Goal: Transaction & Acquisition: Purchase product/service

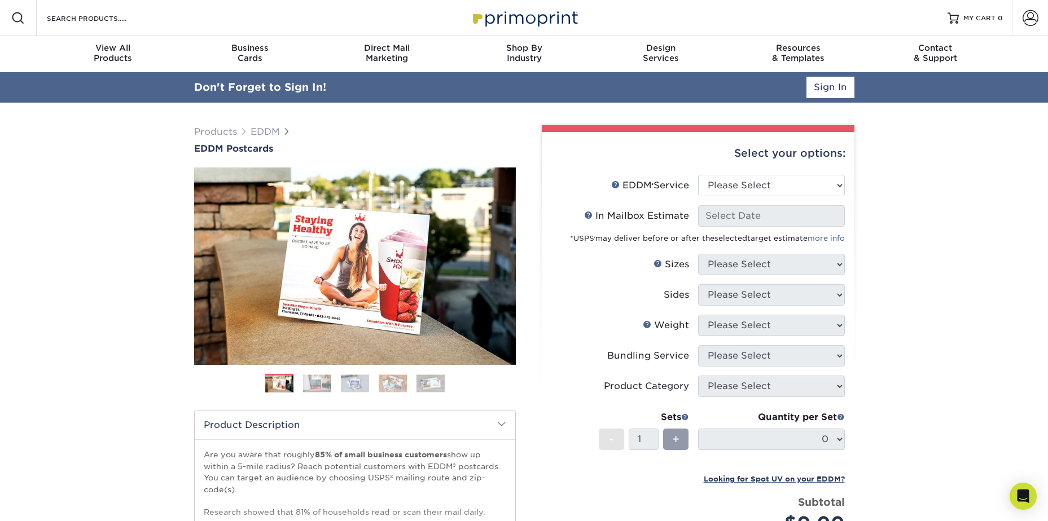
click at [835, 99] on div "Don't Forget to Sign In! Sign In" at bounding box center [524, 87] width 677 height 30
click at [835, 93] on link "Sign In" at bounding box center [830, 87] width 48 height 21
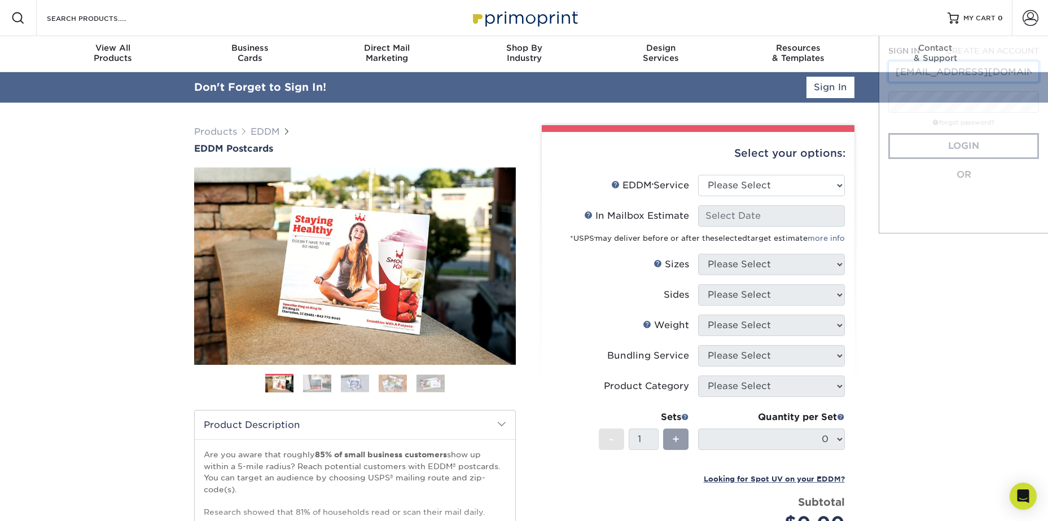
scroll to position [0, 4]
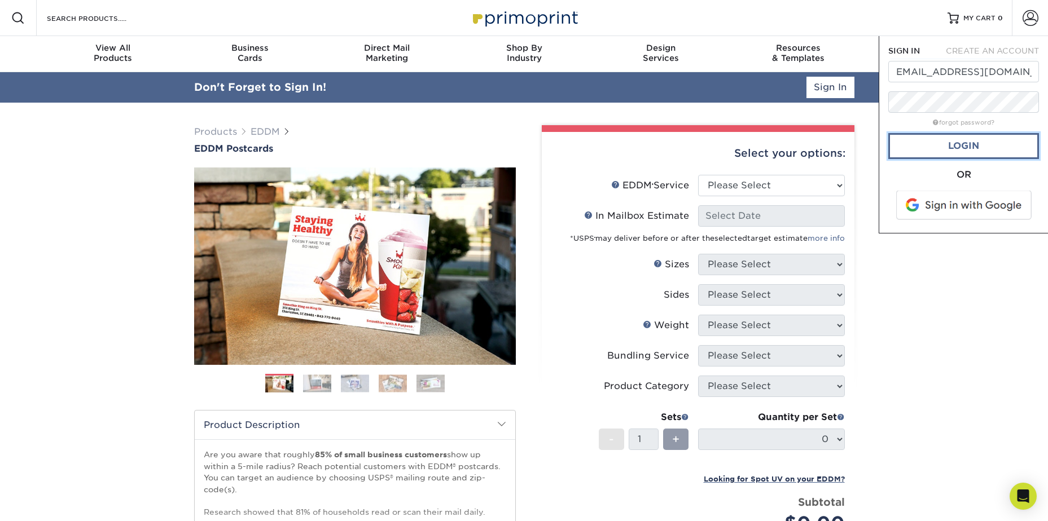
click at [955, 148] on link "Login" at bounding box center [963, 146] width 151 height 26
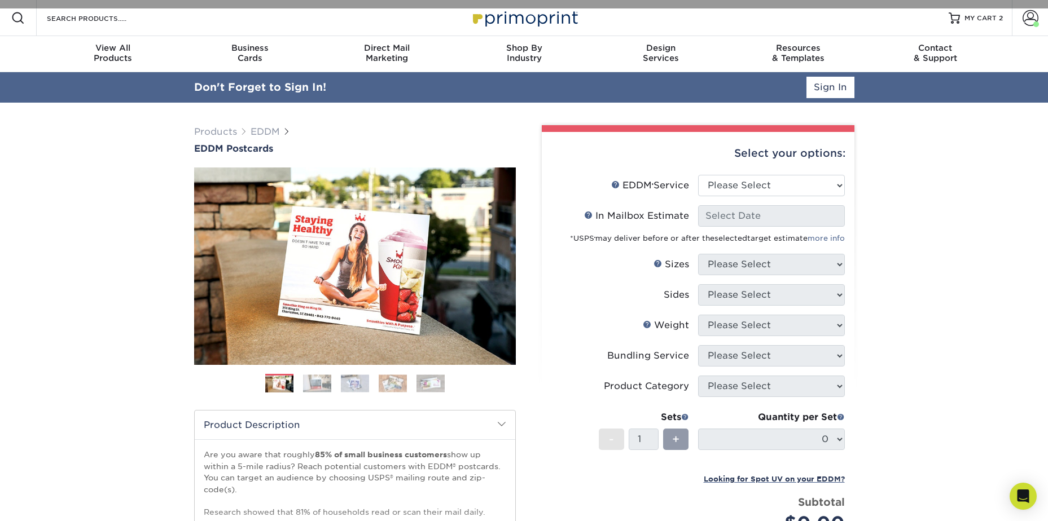
click at [201, 16] on div "Resources Menu Search Products Account Welcome, Account Dashboard Active Orders…" at bounding box center [524, 18] width 1048 height 36
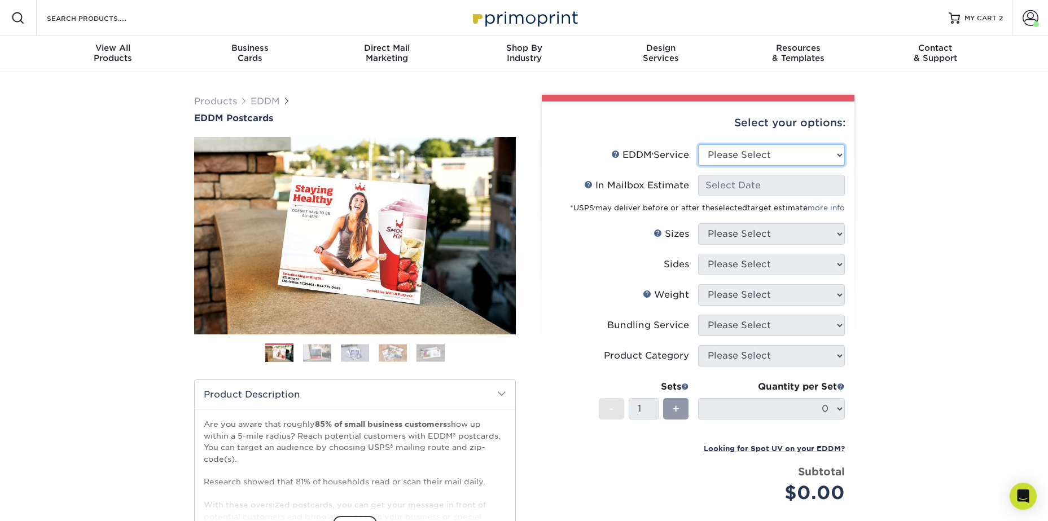
click at [780, 148] on select "Please Select Full Service Print Only" at bounding box center [771, 154] width 147 height 21
select select "full_service"
click at [698, 144] on select "Please Select Full Service Print Only" at bounding box center [771, 154] width 147 height 21
select select "-1"
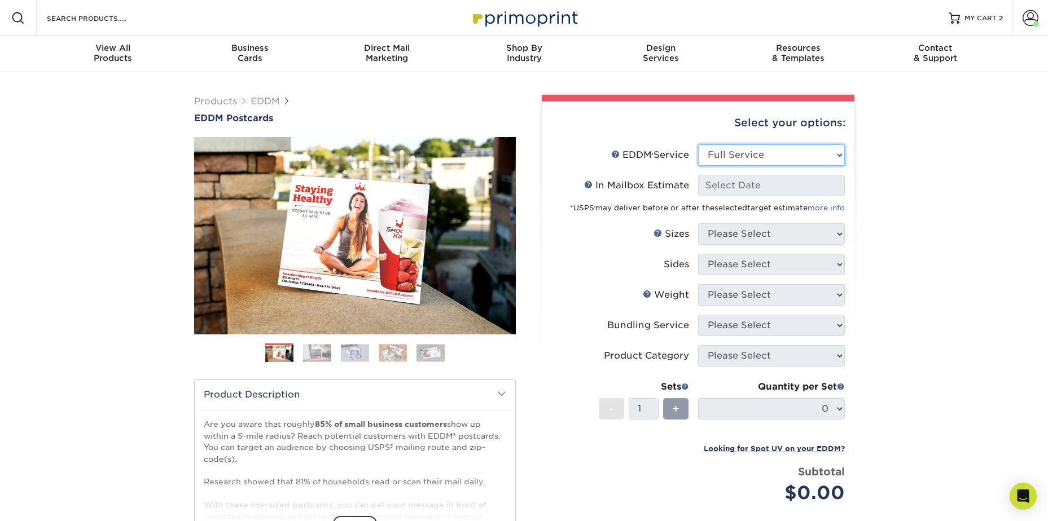
select select "-1"
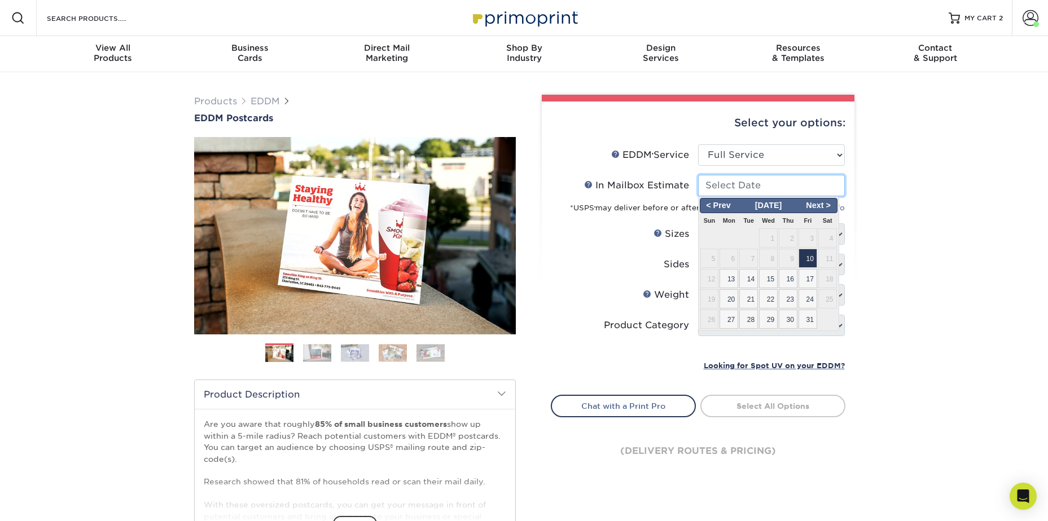
click at [762, 191] on input "In Mailbox Estimate Help In Mailbox Estimate" at bounding box center [771, 185] width 147 height 21
click at [727, 301] on span "20" at bounding box center [728, 298] width 19 height 19
type input "2025-10-20"
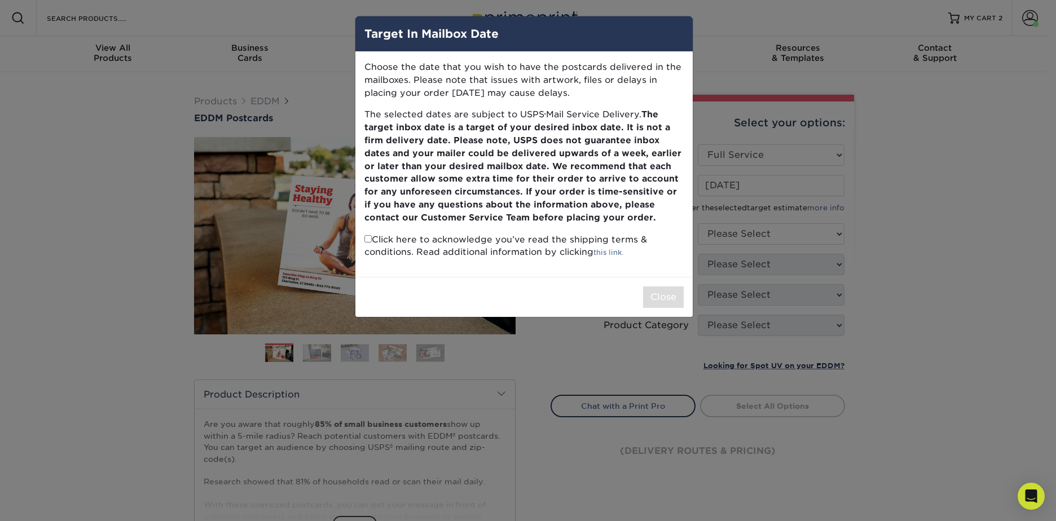
click at [371, 245] on p "Click here to acknowledge you’ve read the shipping terms & conditions. Read add…" at bounding box center [524, 247] width 319 height 26
click at [369, 243] on p "Click here to acknowledge you’ve read the shipping terms & conditions. Read add…" at bounding box center [524, 247] width 319 height 26
click at [367, 240] on input "checkbox" at bounding box center [368, 238] width 7 height 7
checkbox input "true"
click at [659, 304] on button "Close" at bounding box center [663, 297] width 41 height 21
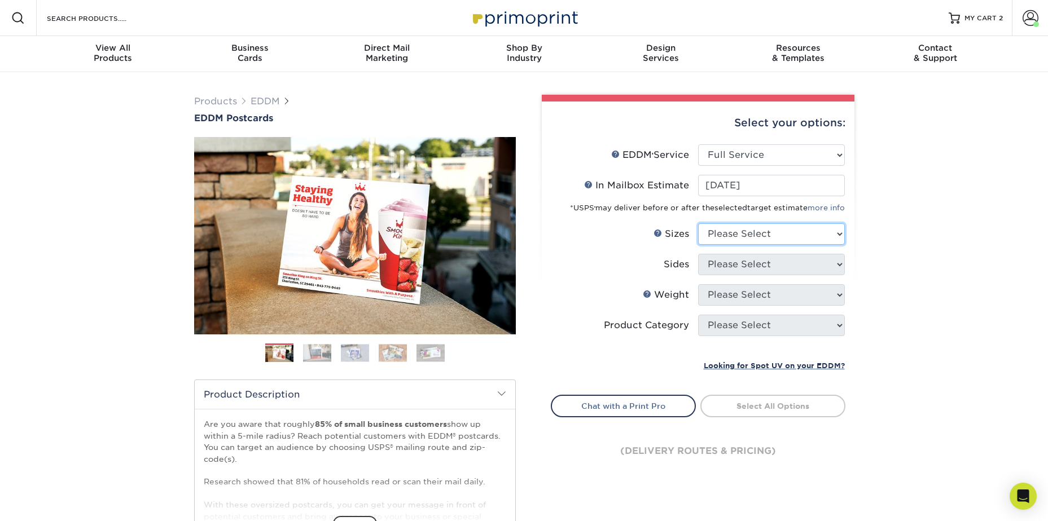
click at [727, 240] on select "Please Select 4.5" x 12" 6" x 12" 6.5" x 8" 6.5" x 9" 6.5" x 12" 7" x 8.5" 8" x…" at bounding box center [771, 233] width 147 height 21
select select "6.50x8.00"
click at [698, 223] on select "Please Select 4.5" x 12" 6" x 12" 6.5" x 8" 6.5" x 9" 6.5" x 12" 7" x 8.5" 8" x…" at bounding box center [771, 233] width 147 height 21
click at [726, 264] on select "Please Select Print Both Sides Print Front Only" at bounding box center [771, 264] width 147 height 21
select select "13abbda7-1d64-4f25-8bb2-c179b224825d"
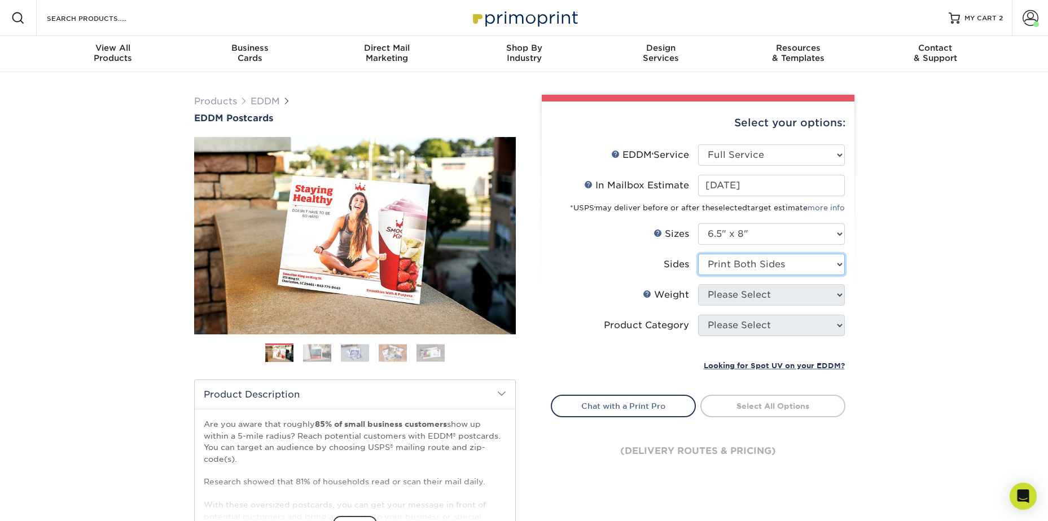
click at [698, 254] on select "Please Select Print Both Sides Print Front Only" at bounding box center [771, 264] width 147 height 21
click at [727, 302] on select "Please Select 16PT 14PT" at bounding box center [771, 294] width 147 height 21
select select "14PT"
click at [698, 284] on select "Please Select 16PT 14PT" at bounding box center [771, 294] width 147 height 21
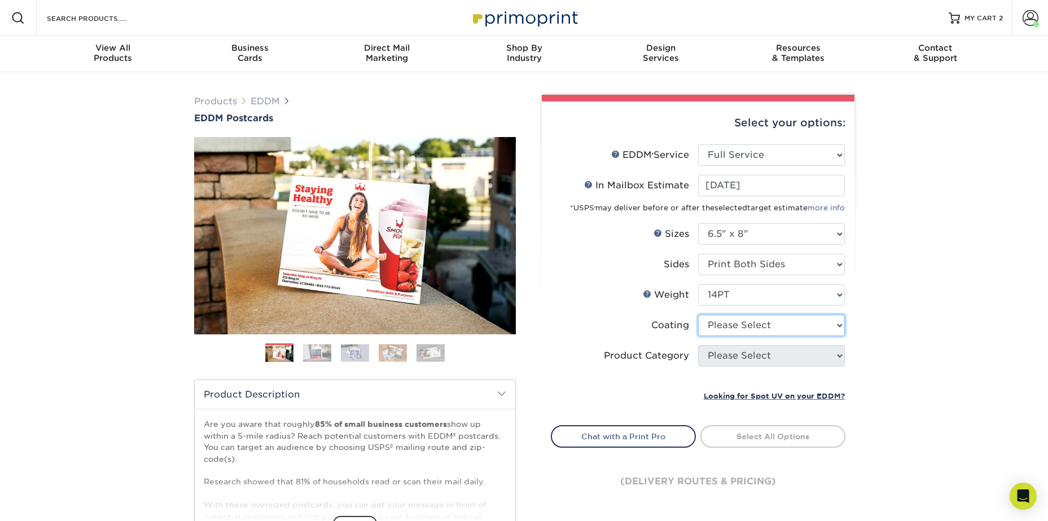
click at [731, 321] on select at bounding box center [771, 325] width 147 height 21
select select "121bb7b5-3b4d-429f-bd8d-bbf80e953313"
click at [698, 315] on select at bounding box center [771, 325] width 147 height 21
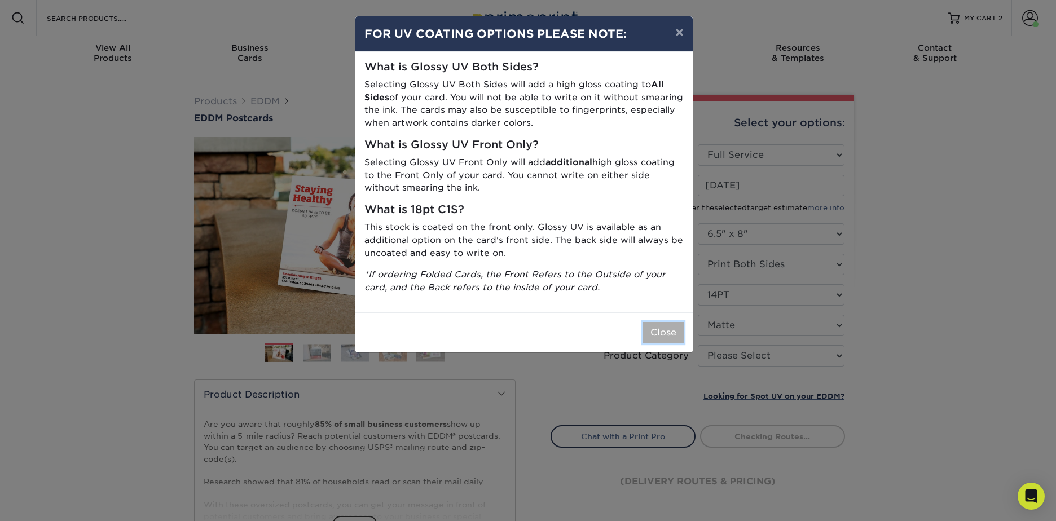
click at [668, 328] on button "Close" at bounding box center [663, 332] width 41 height 21
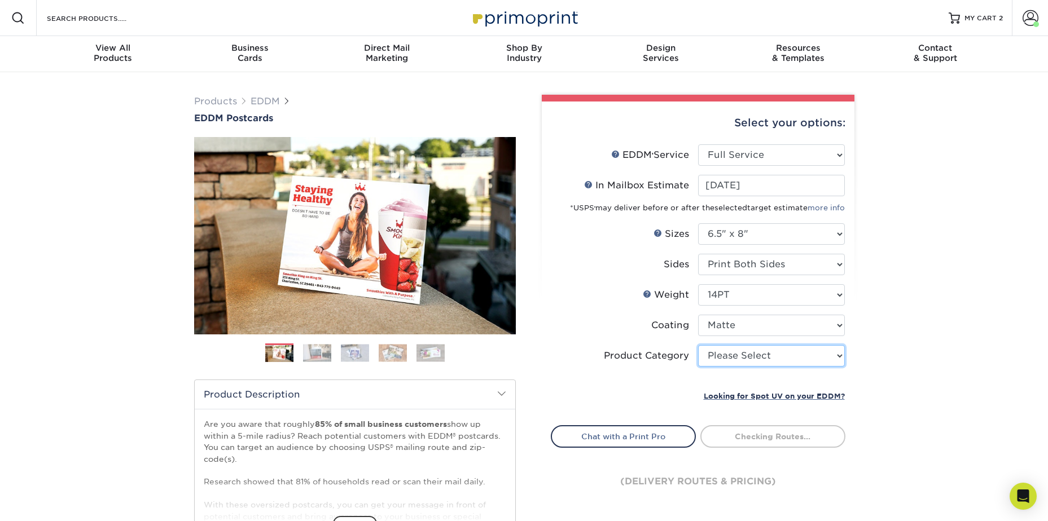
click at [738, 351] on select "Please Select Postcards" at bounding box center [771, 355] width 147 height 21
select select "9b7272e0-d6c8-4c3c-8e97-d3a1bcdab858"
click at [698, 345] on select "Please Select Postcards" at bounding box center [771, 355] width 147 height 21
click at [882, 384] on div "Products EDDM EDDM Postcards Previous Next" at bounding box center [524, 373] width 1048 height 603
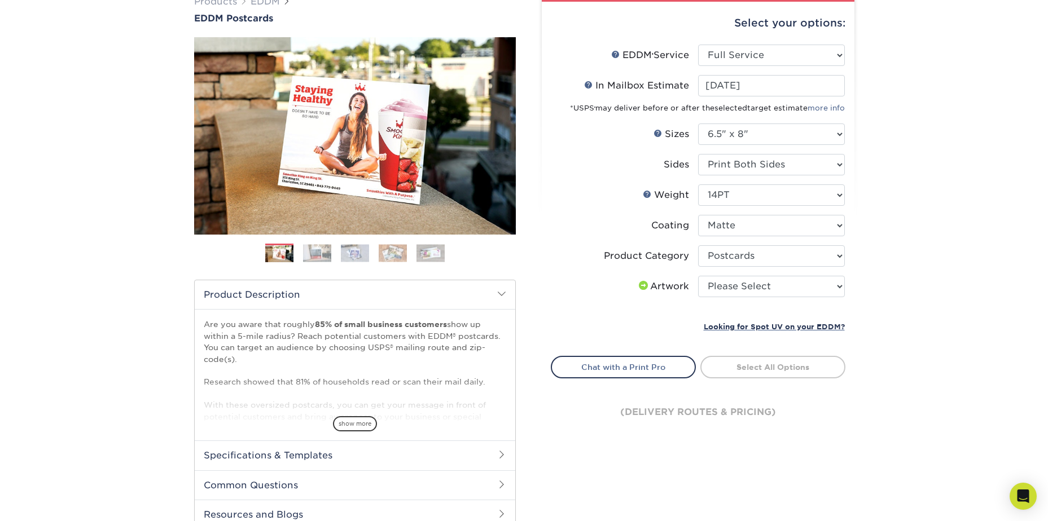
scroll to position [113, 0]
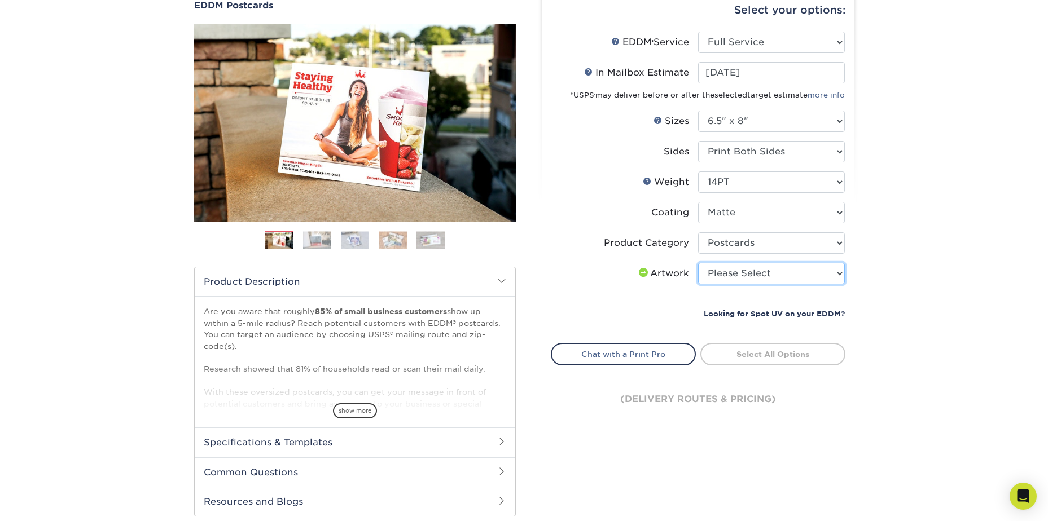
click at [765, 280] on select "Please Select I will upload files I need a design - $150" at bounding box center [771, 273] width 147 height 21
select select "upload"
click at [698, 263] on select "Please Select I will upload files I need a design - $150" at bounding box center [771, 273] width 147 height 21
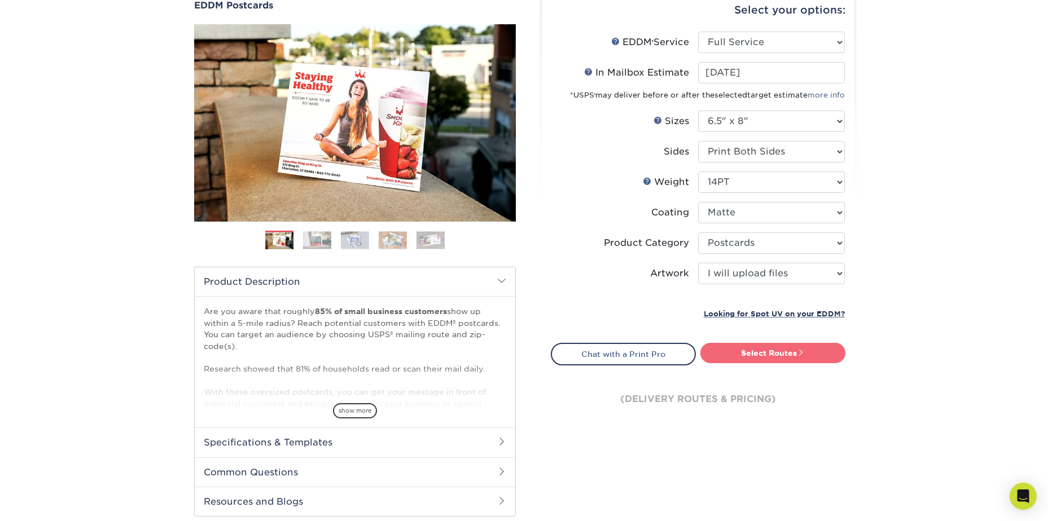
click at [797, 352] on link "Select Routes" at bounding box center [772, 353] width 145 height 20
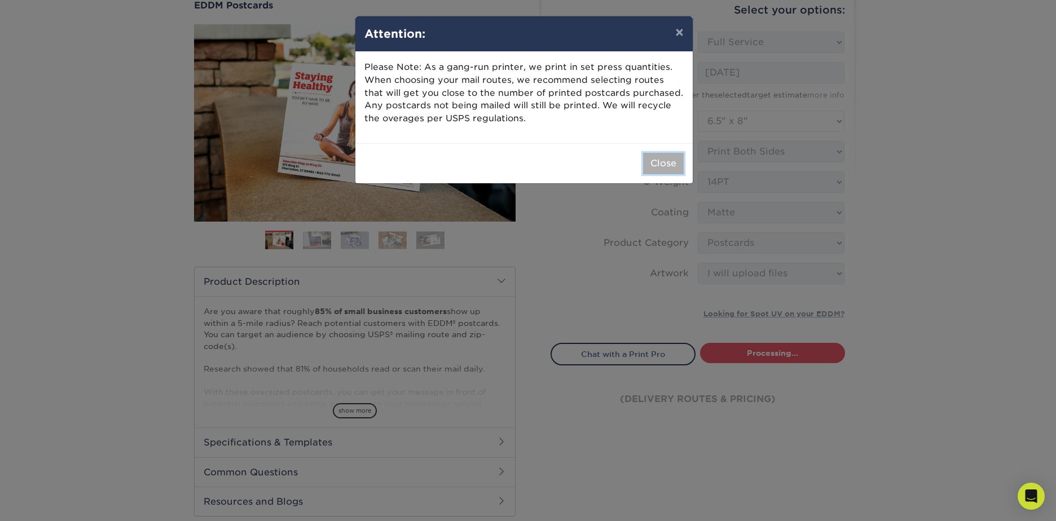
click at [657, 169] on button "Close" at bounding box center [663, 163] width 41 height 21
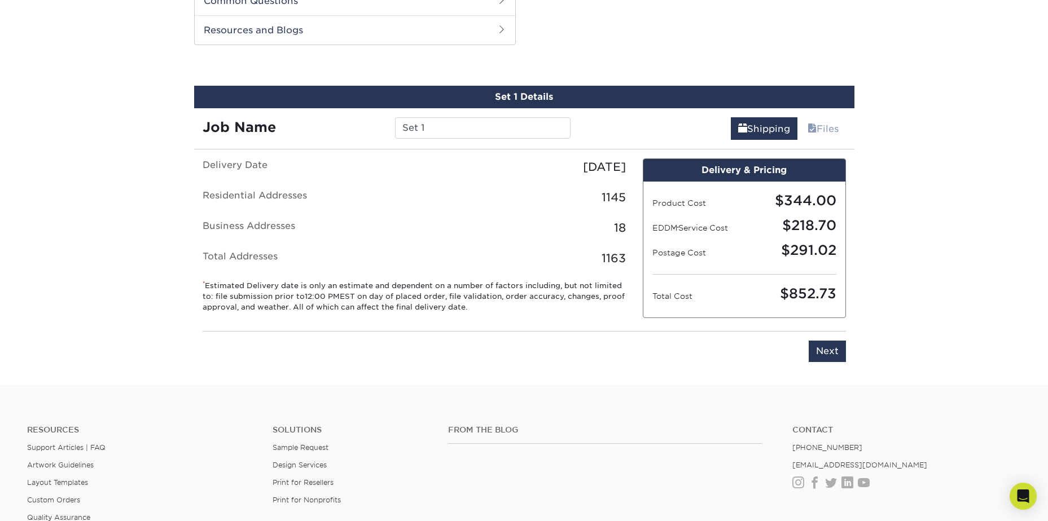
scroll to position [574, 0]
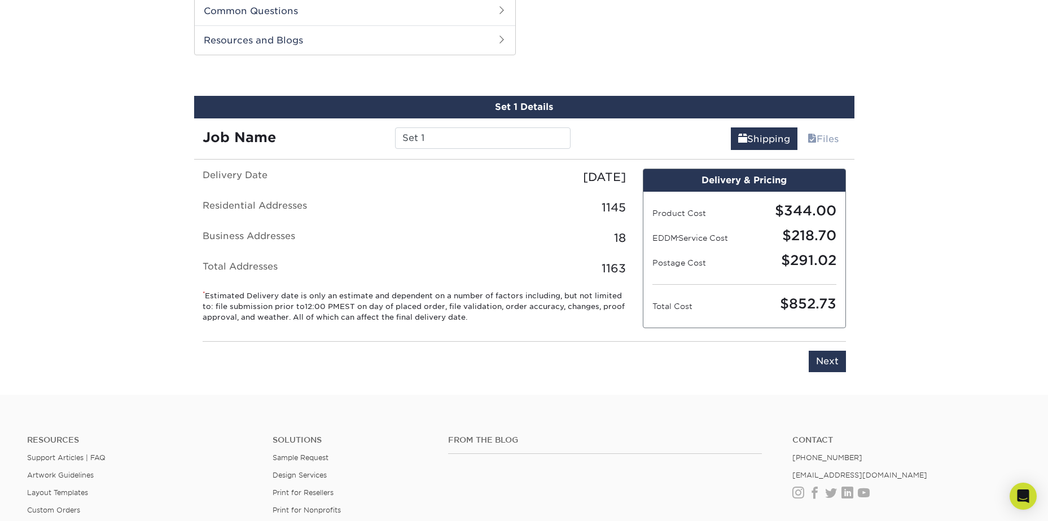
click at [451, 126] on div "Job Name Set 1" at bounding box center [386, 135] width 385 height 32
click at [454, 142] on input "Set 1" at bounding box center [482, 138] width 175 height 21
type input "Aromas with Business"
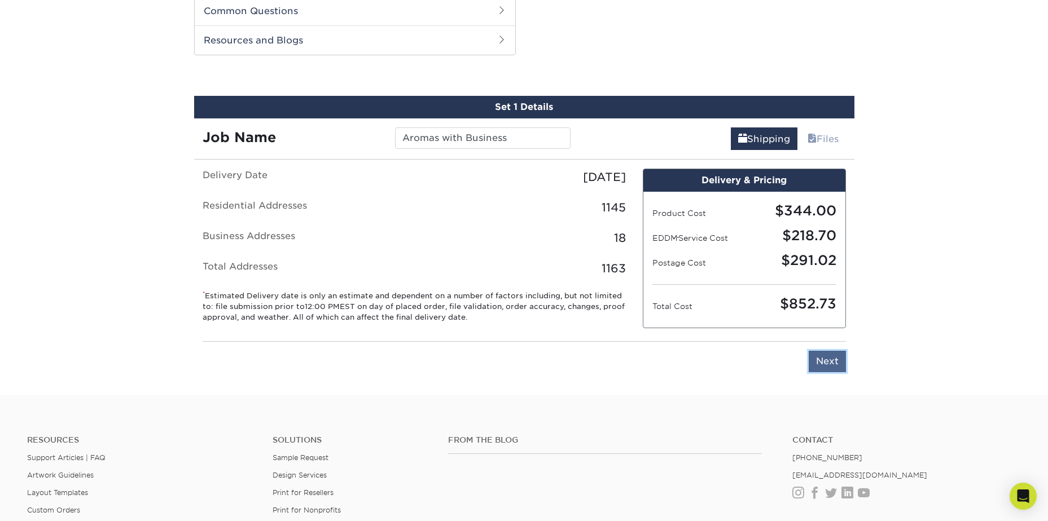
click at [826, 355] on input "Next" at bounding box center [827, 361] width 37 height 21
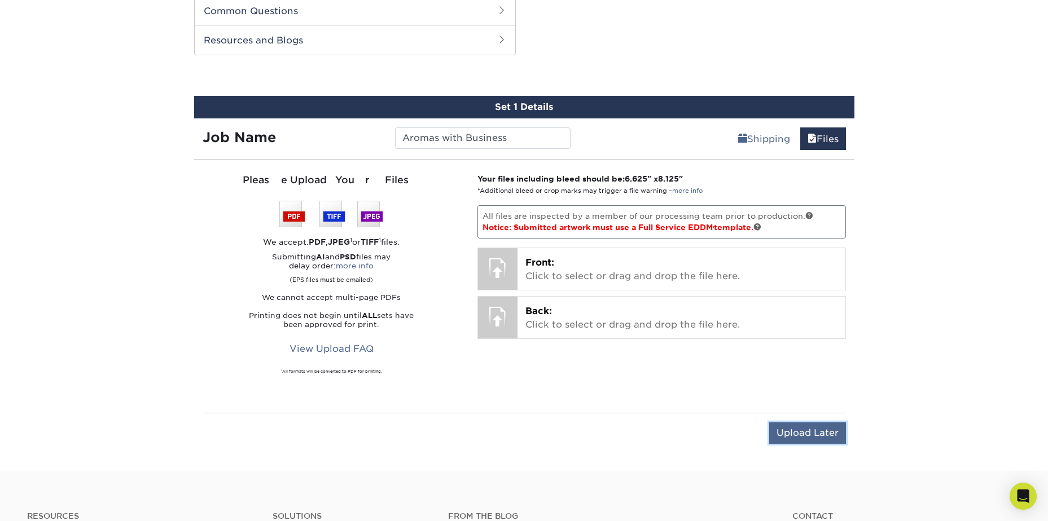
click at [820, 437] on input "Upload Later" at bounding box center [807, 433] width 77 height 21
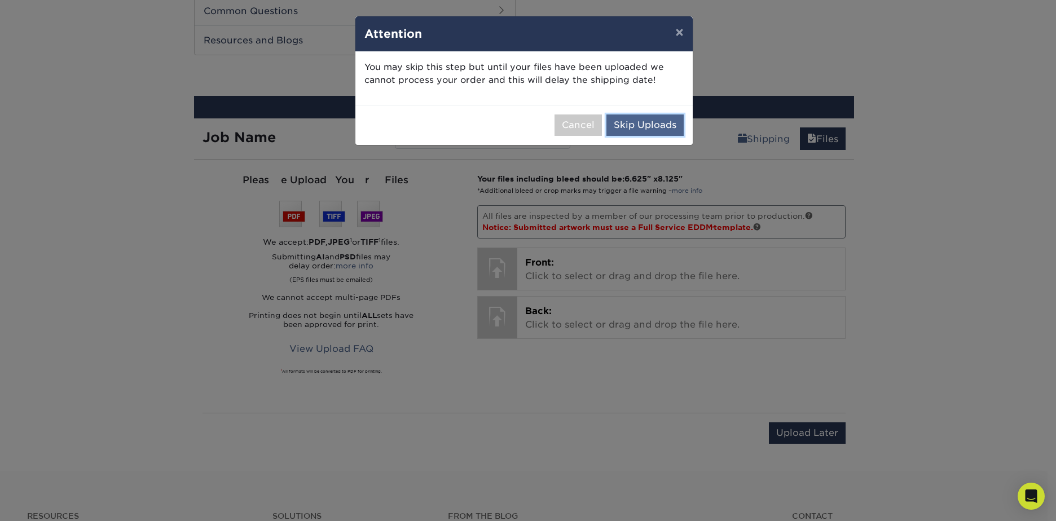
click at [638, 134] on button "Skip Uploads" at bounding box center [645, 125] width 77 height 21
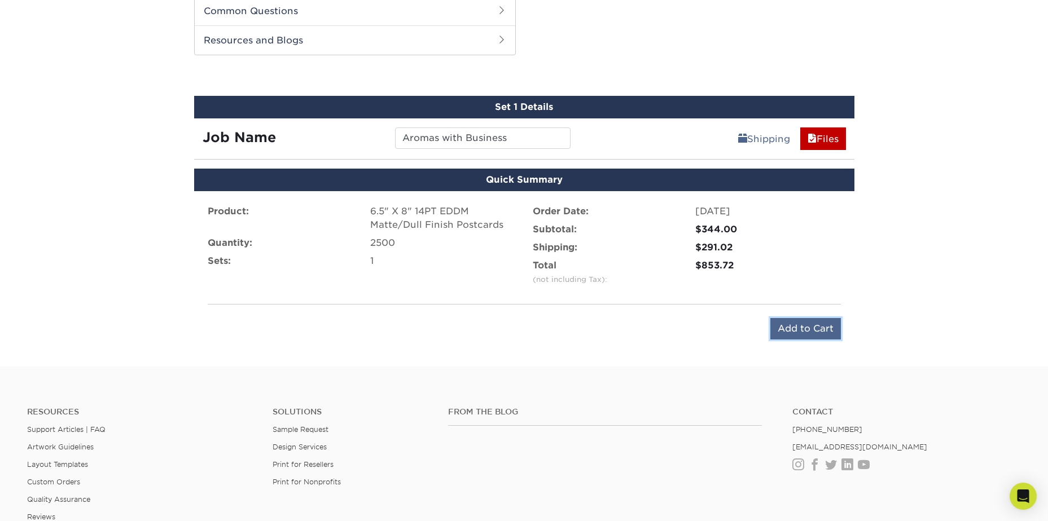
click at [795, 338] on input "Add to Cart" at bounding box center [805, 328] width 71 height 21
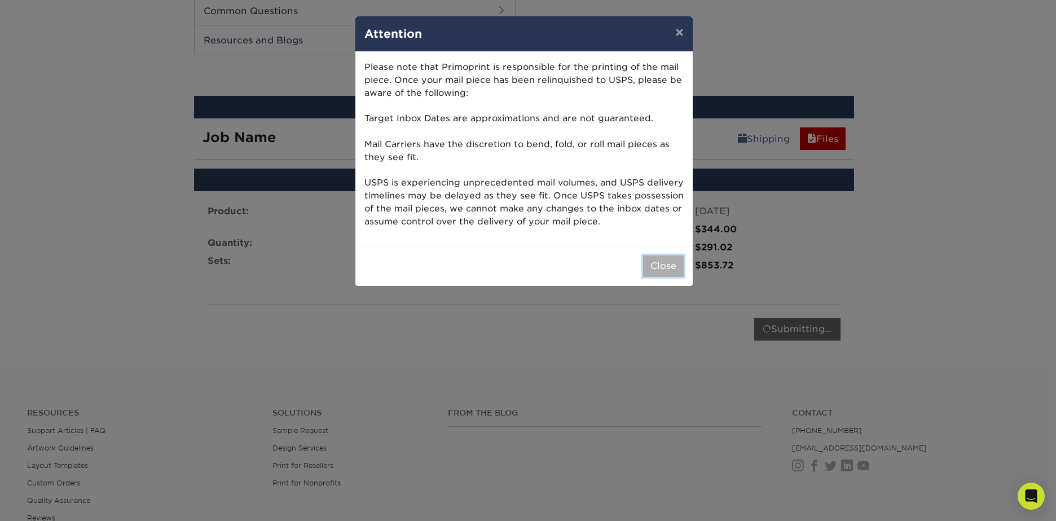
click at [665, 273] on button "Close" at bounding box center [663, 266] width 41 height 21
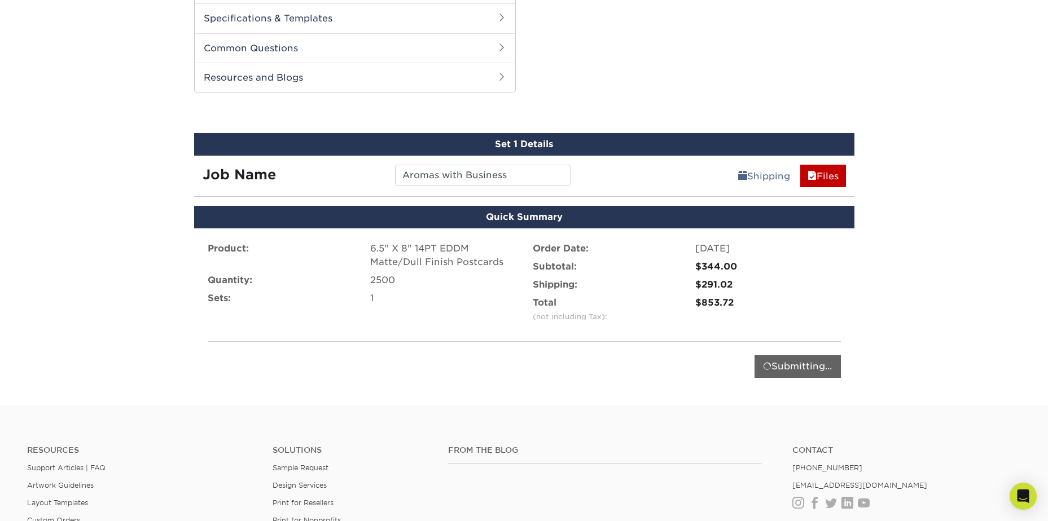
scroll to position [462, 0]
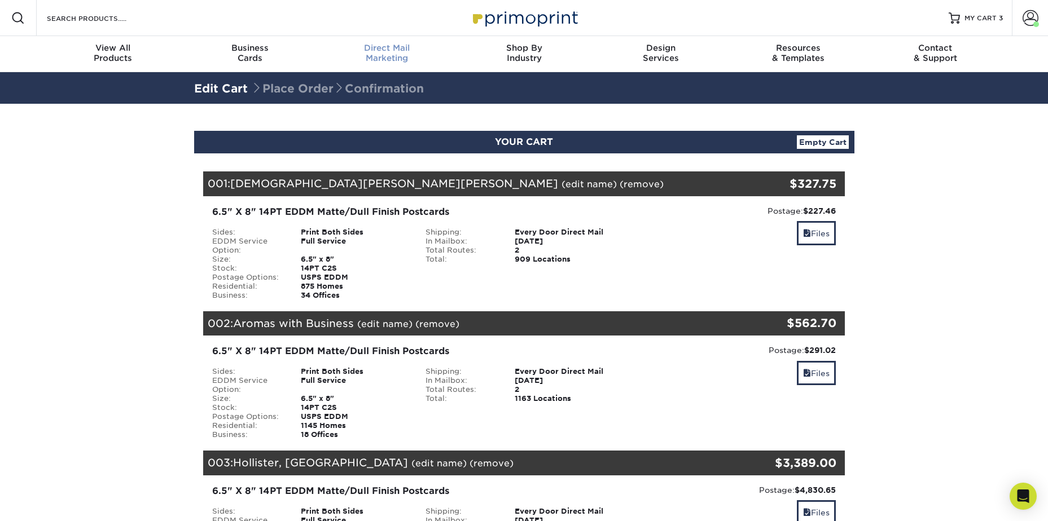
click at [374, 53] on div "Direct Mail Marketing" at bounding box center [386, 53] width 137 height 20
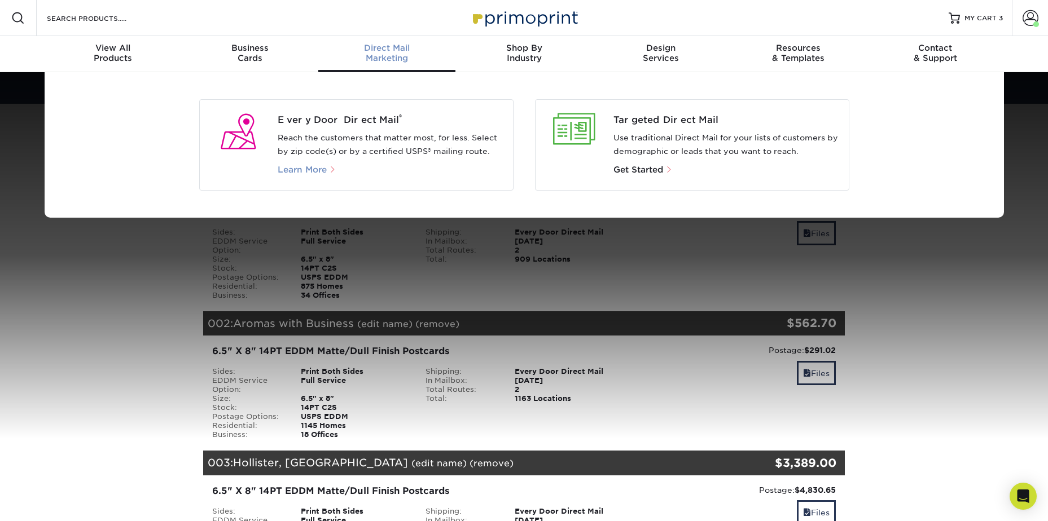
click at [329, 169] on link "Learn More" at bounding box center [309, 170] width 63 height 8
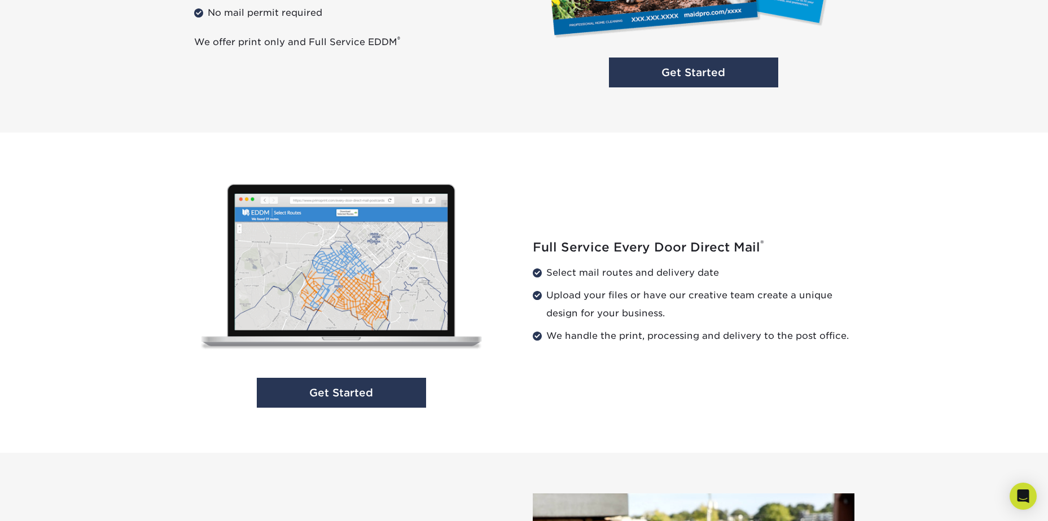
scroll to position [1072, 0]
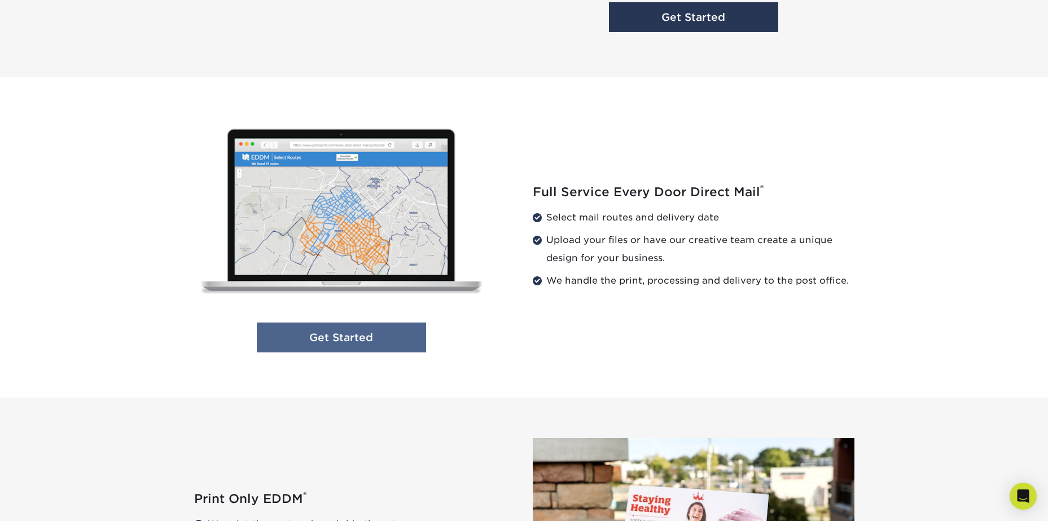
click at [372, 340] on link "Get Started" at bounding box center [341, 338] width 169 height 30
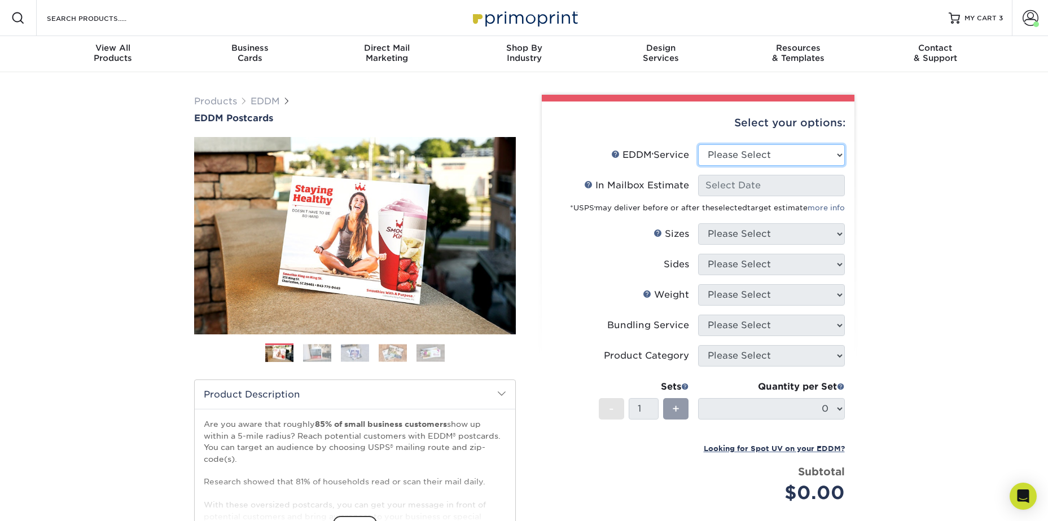
click at [759, 156] on select "Please Select Full Service Print Only" at bounding box center [771, 154] width 147 height 21
select select "full_service"
click at [698, 144] on select "Please Select Full Service Print Only" at bounding box center [771, 154] width 147 height 21
select select "-1"
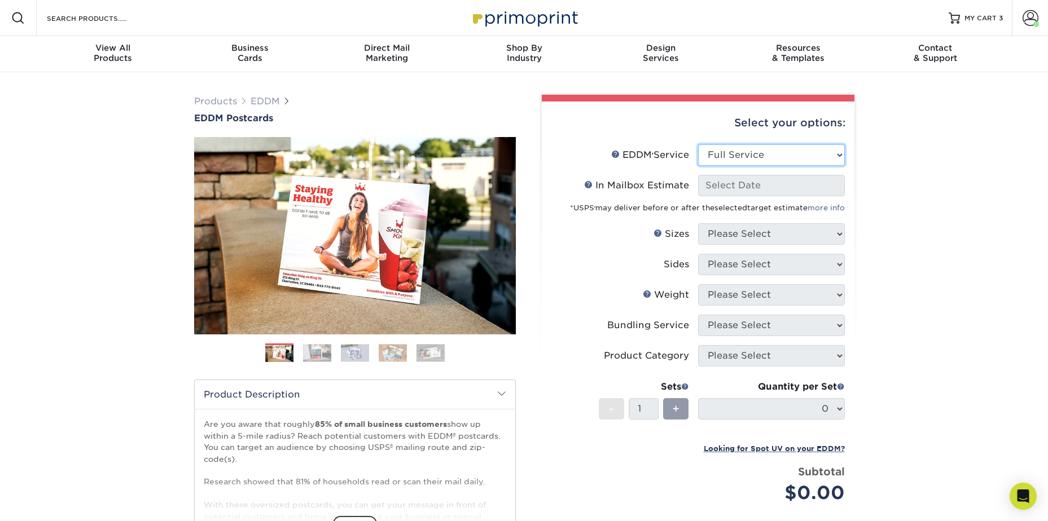
select select "-1"
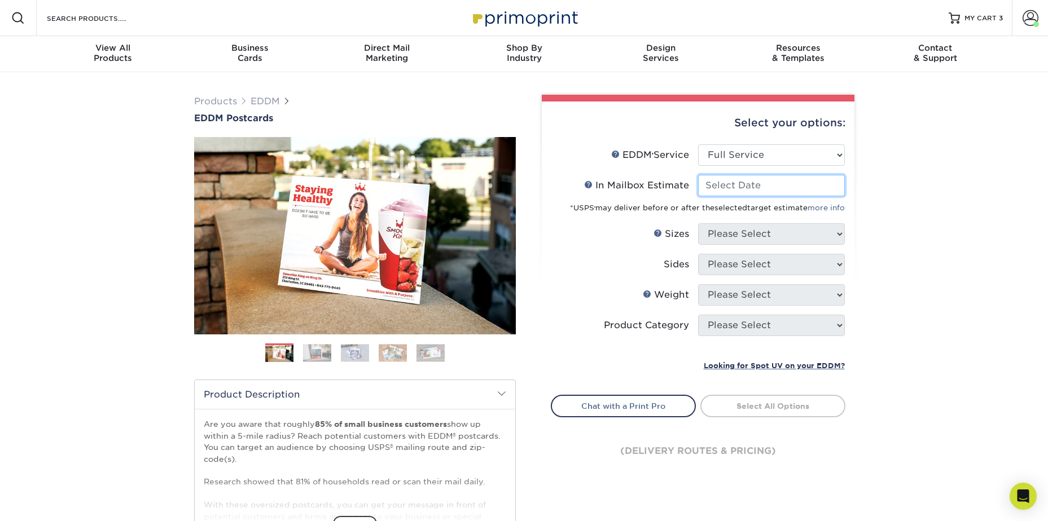
click at [753, 192] on input "In Mailbox Estimate Help In Mailbox Estimate" at bounding box center [771, 185] width 147 height 21
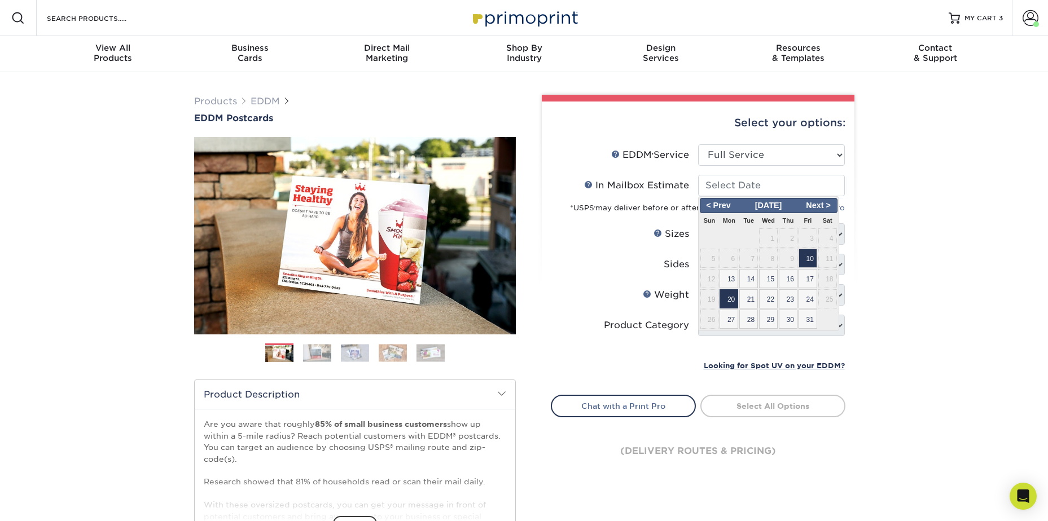
click at [726, 301] on span "20" at bounding box center [728, 298] width 19 height 19
type input "[DATE]"
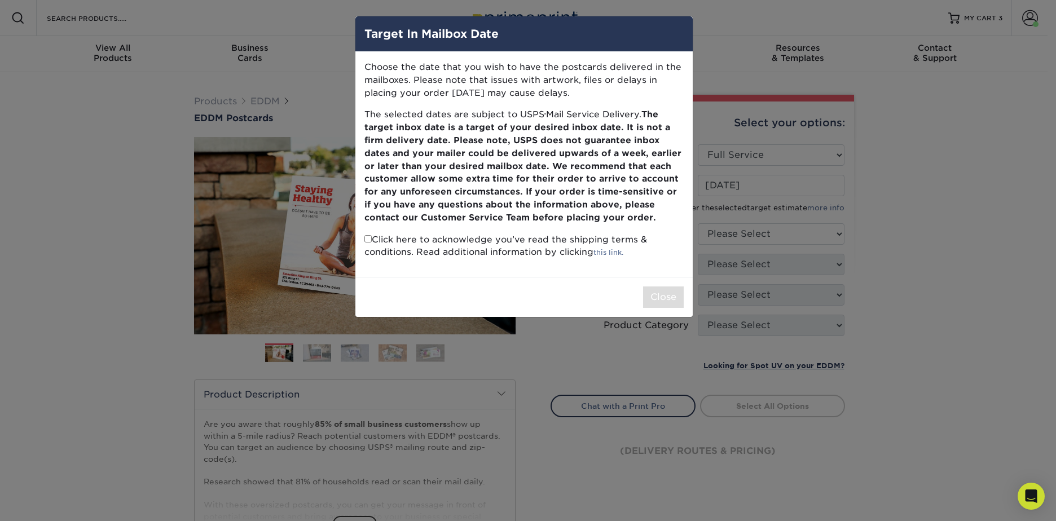
click at [370, 240] on input "checkbox" at bounding box center [368, 238] width 7 height 7
checkbox input "true"
click at [659, 297] on button "Close" at bounding box center [663, 297] width 41 height 21
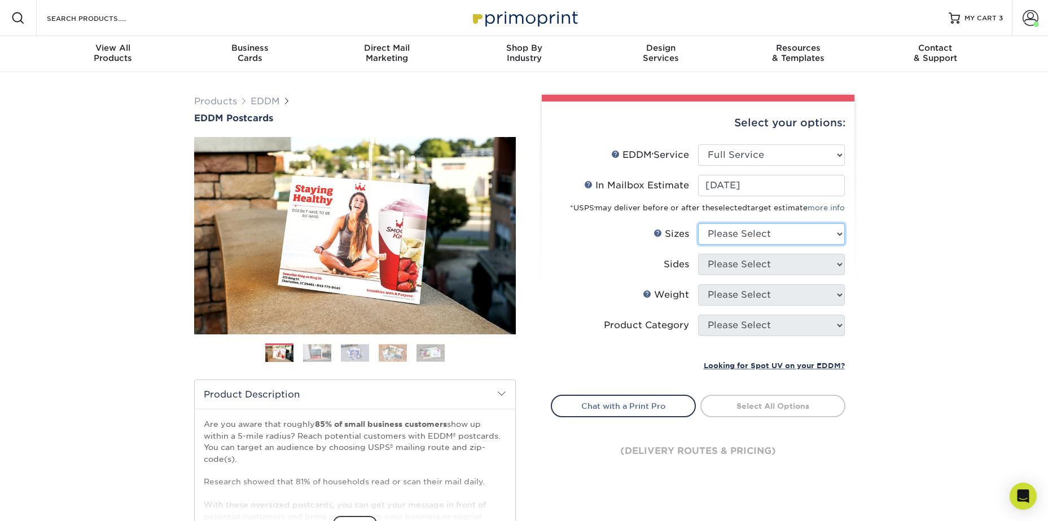
click at [754, 230] on select "Please Select 4.5" x 12" 6" x 12" 6.5" x 8" 6.5" x 9" 6.5" x 12" 7" x 8.5" 8" x…" at bounding box center [771, 233] width 147 height 21
select select "6.50x8.00"
click at [698, 223] on select "Please Select 4.5" x 12" 6" x 12" 6.5" x 8" 6.5" x 9" 6.5" x 12" 7" x 8.5" 8" x…" at bounding box center [771, 233] width 147 height 21
click at [750, 268] on select "Please Select Print Both Sides Print Front Only" at bounding box center [771, 264] width 147 height 21
select select "13abbda7-1d64-4f25-8bb2-c179b224825d"
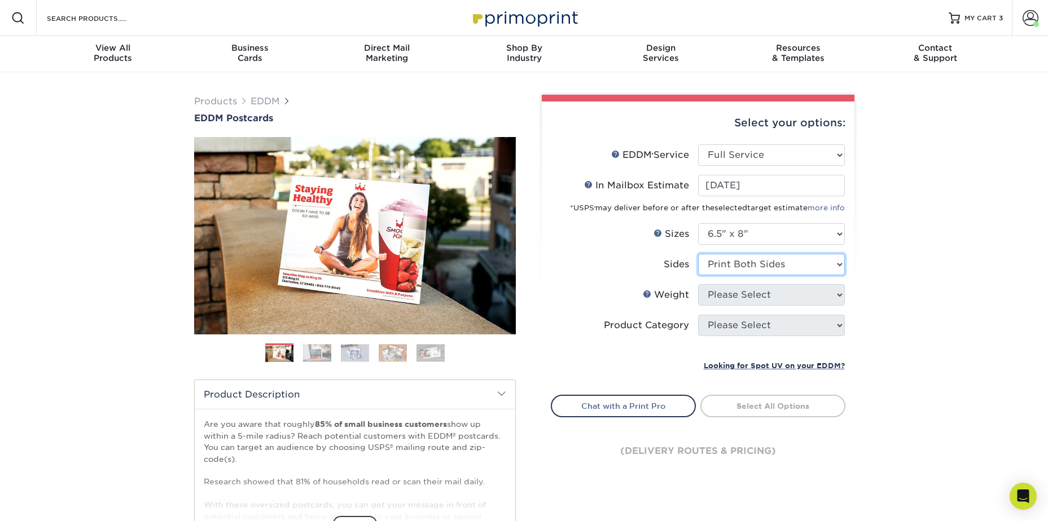
click at [698, 254] on select "Please Select Print Both Sides Print Front Only" at bounding box center [771, 264] width 147 height 21
click at [751, 296] on select "Please Select 16PT 14PT" at bounding box center [771, 294] width 147 height 21
select select "14PT"
click at [698, 284] on select "Please Select 16PT 14PT" at bounding box center [771, 294] width 147 height 21
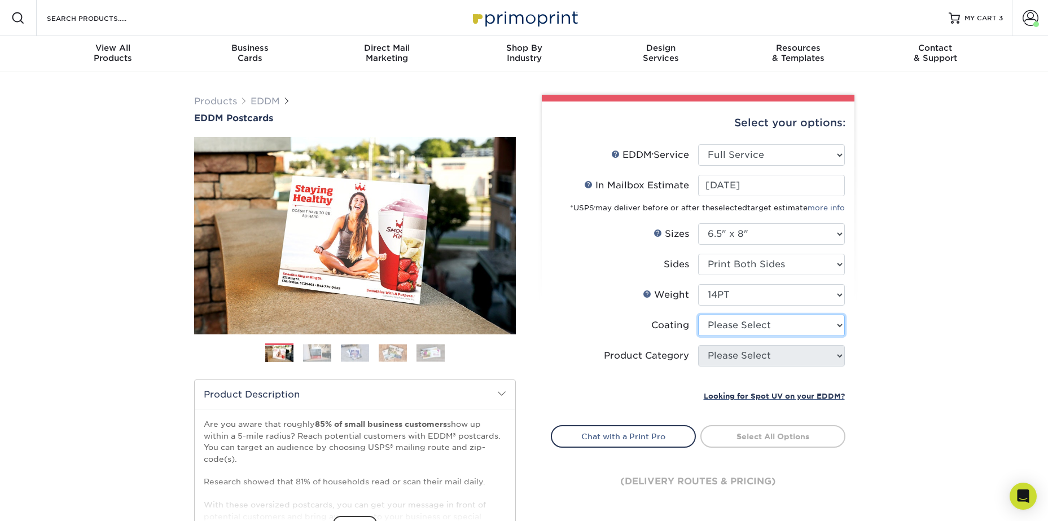
click at [752, 328] on select at bounding box center [771, 325] width 147 height 21
select select "121bb7b5-3b4d-429f-bd8d-bbf80e953313"
click at [698, 315] on select at bounding box center [771, 325] width 147 height 21
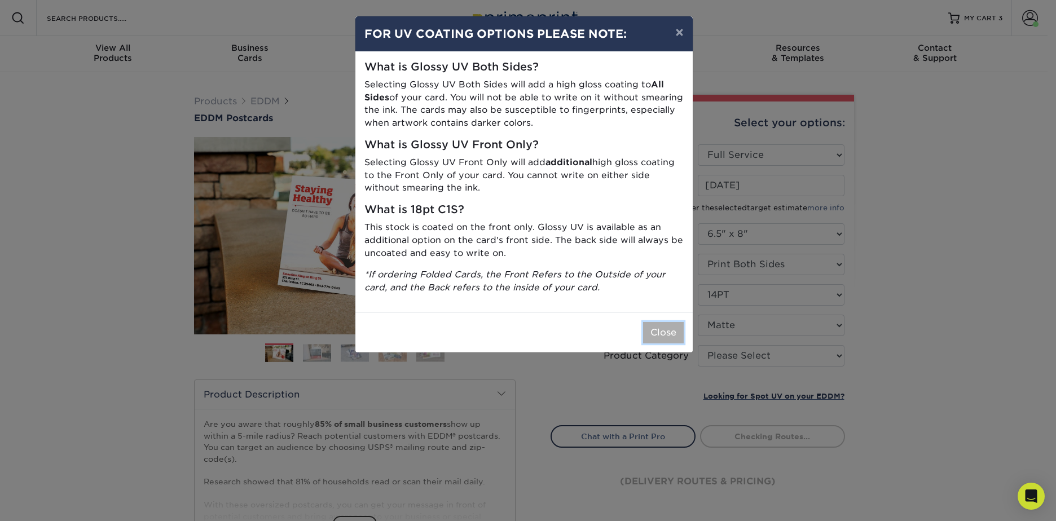
click at [674, 337] on button "Close" at bounding box center [663, 332] width 41 height 21
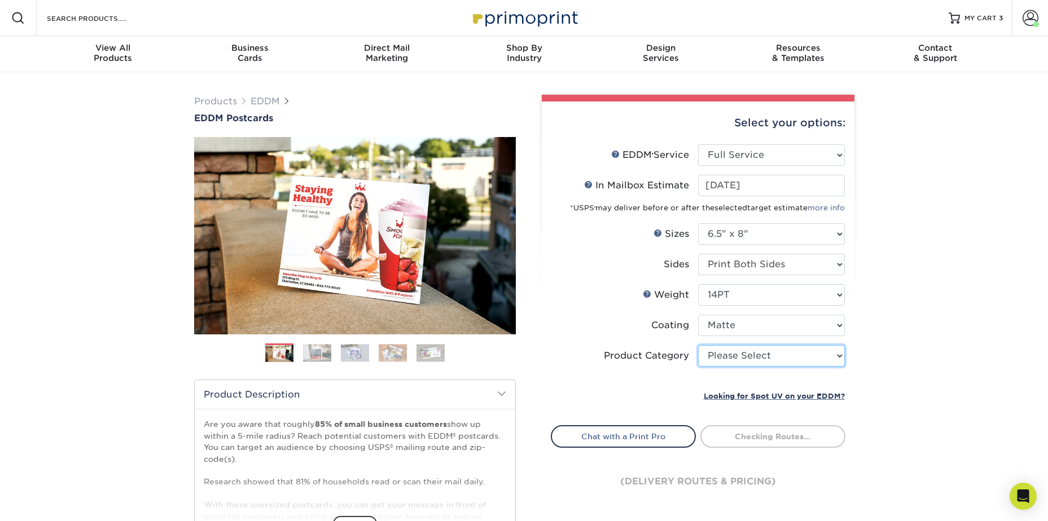
click at [740, 361] on select "Please Select Postcards" at bounding box center [771, 355] width 147 height 21
select select "9b7272e0-d6c8-4c3c-8e97-d3a1bcdab858"
click at [698, 345] on select "Please Select Postcards" at bounding box center [771, 355] width 147 height 21
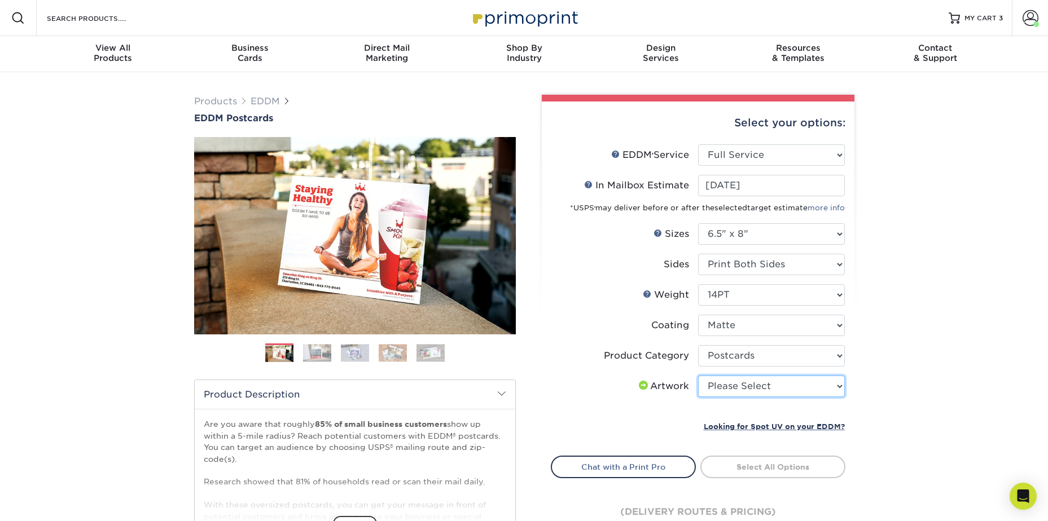
click at [740, 384] on select "Please Select I will upload files I need a design - $150" at bounding box center [771, 386] width 147 height 21
select select "upload"
click at [698, 376] on select "Please Select I will upload files I need a design - $150" at bounding box center [771, 386] width 147 height 21
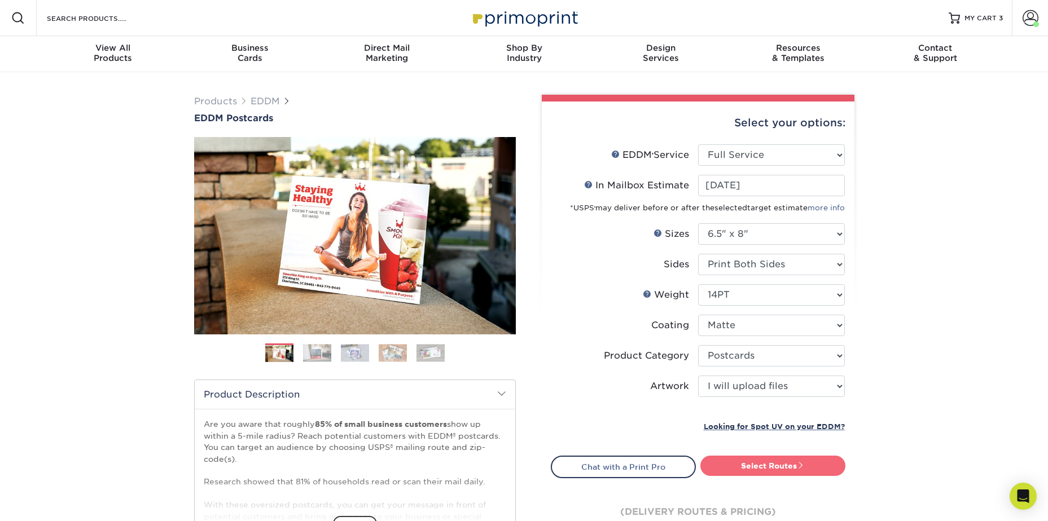
click at [746, 467] on link "Select Routes" at bounding box center [772, 466] width 145 height 20
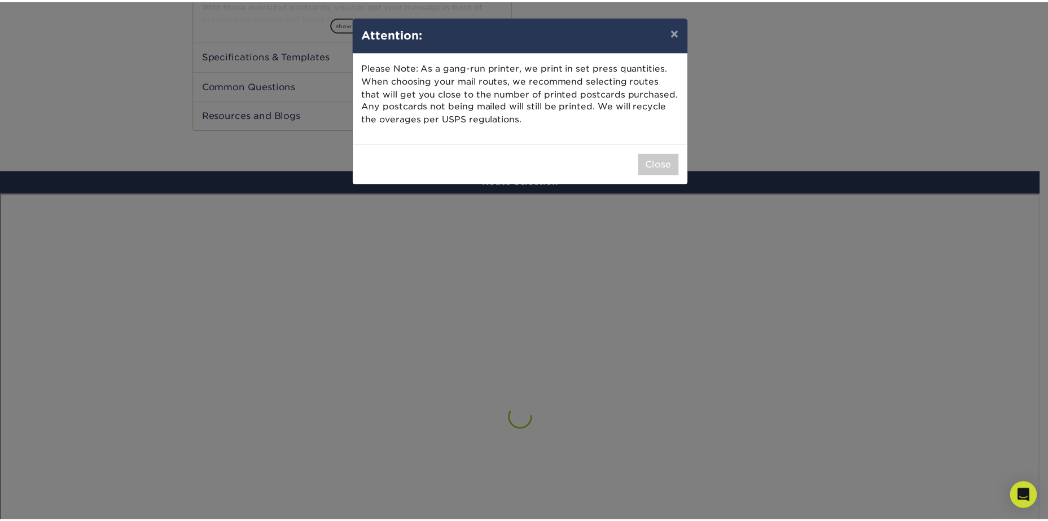
scroll to position [658, 0]
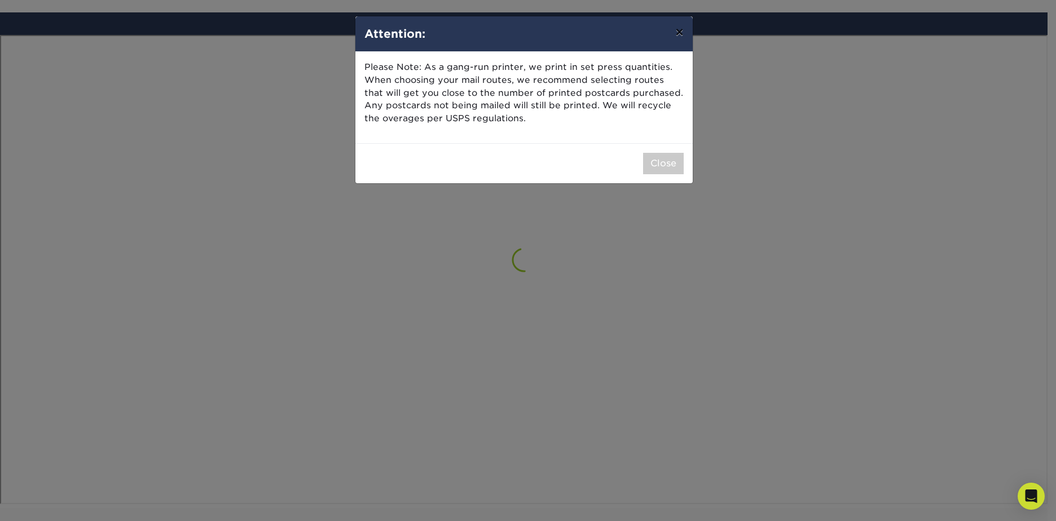
click at [678, 38] on button "×" at bounding box center [679, 32] width 26 height 32
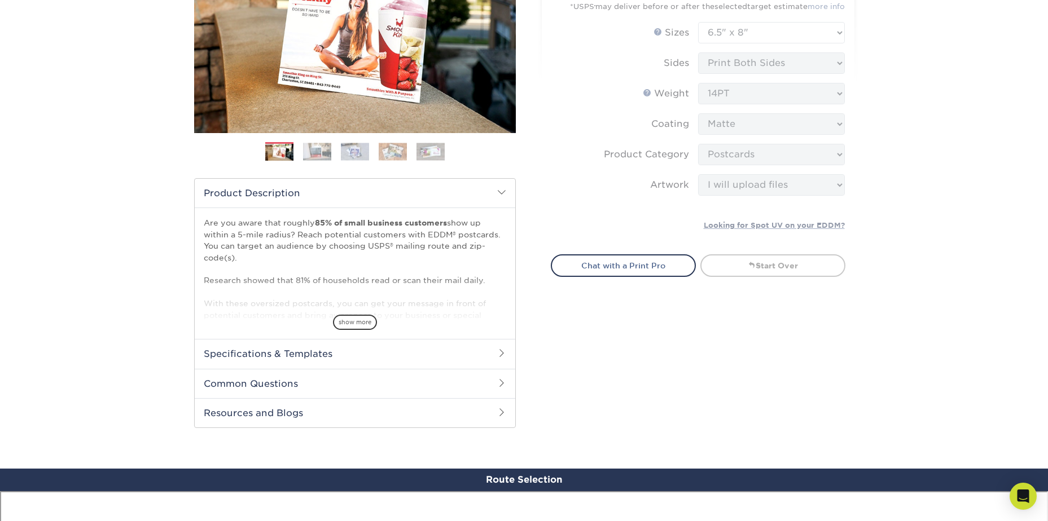
scroll to position [195, 0]
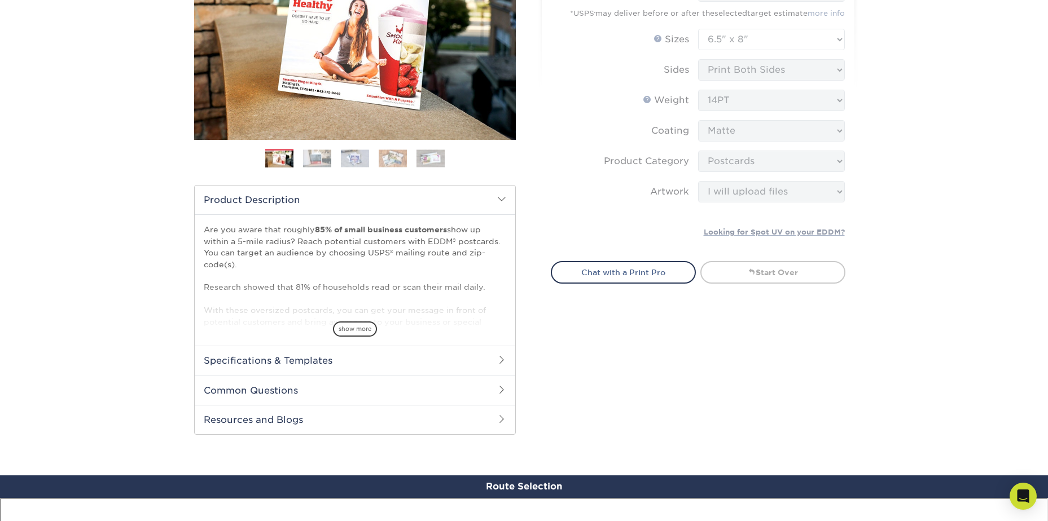
drag, startPoint x: 1047, startPoint y: 107, endPoint x: 1047, endPoint y: 177, distance: 70.5
click at [1047, 177] on div "Products EDDM EDDM Postcards Previous Next" at bounding box center [524, 425] width 1048 height 1094
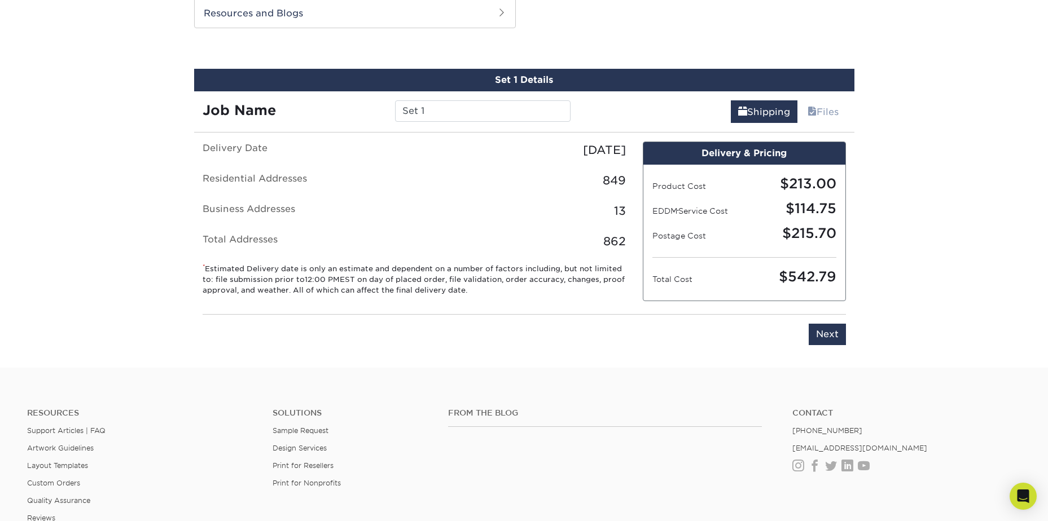
scroll to position [574, 0]
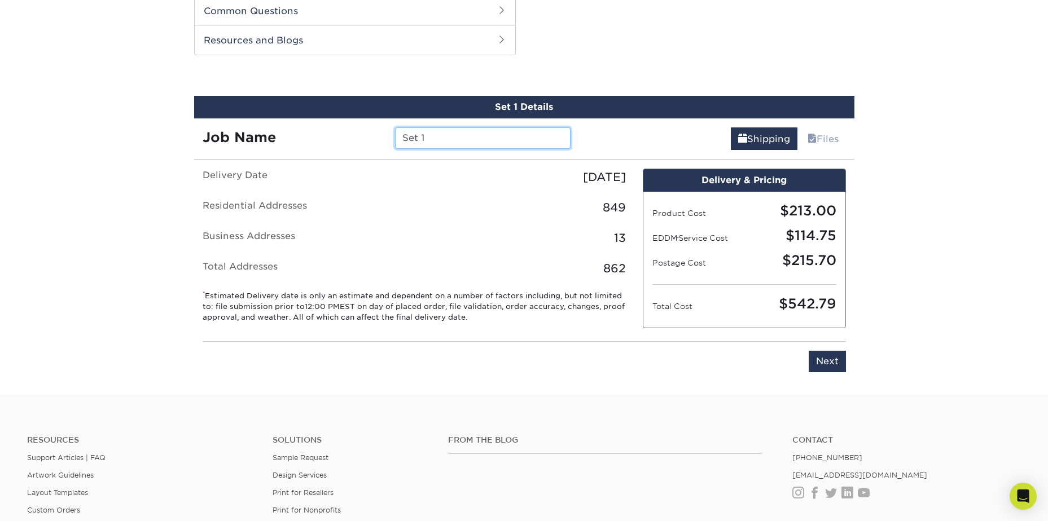
click at [474, 136] on input "Set 1" at bounding box center [482, 138] width 175 height 21
type input "950230"
click at [831, 364] on input "Next" at bounding box center [827, 361] width 37 height 21
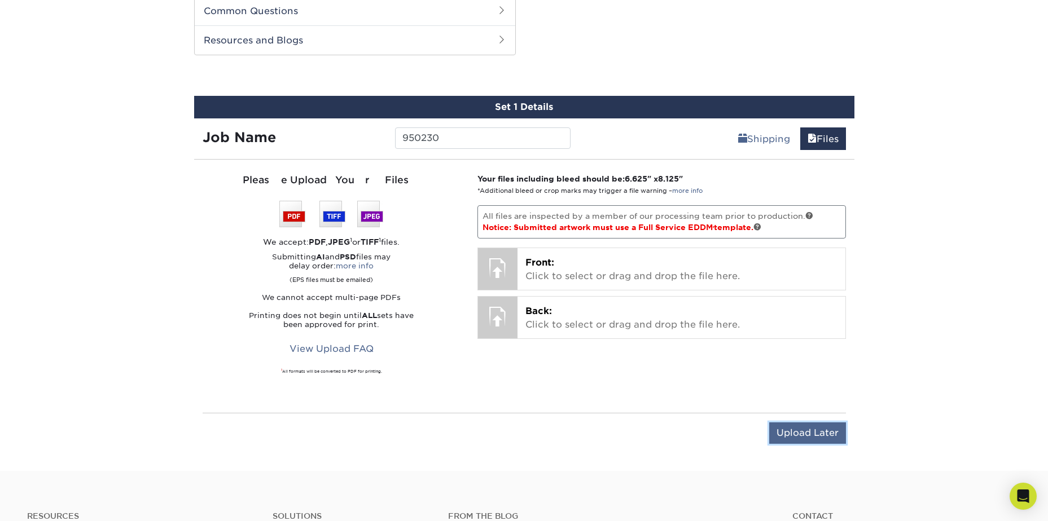
click at [814, 430] on input "Upload Later" at bounding box center [807, 433] width 77 height 21
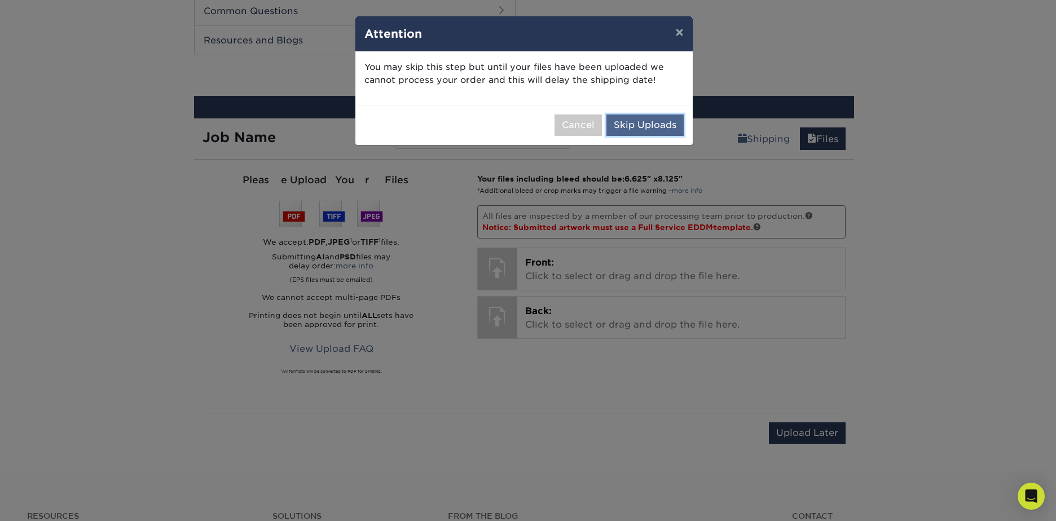
click at [654, 126] on button "Skip Uploads" at bounding box center [645, 125] width 77 height 21
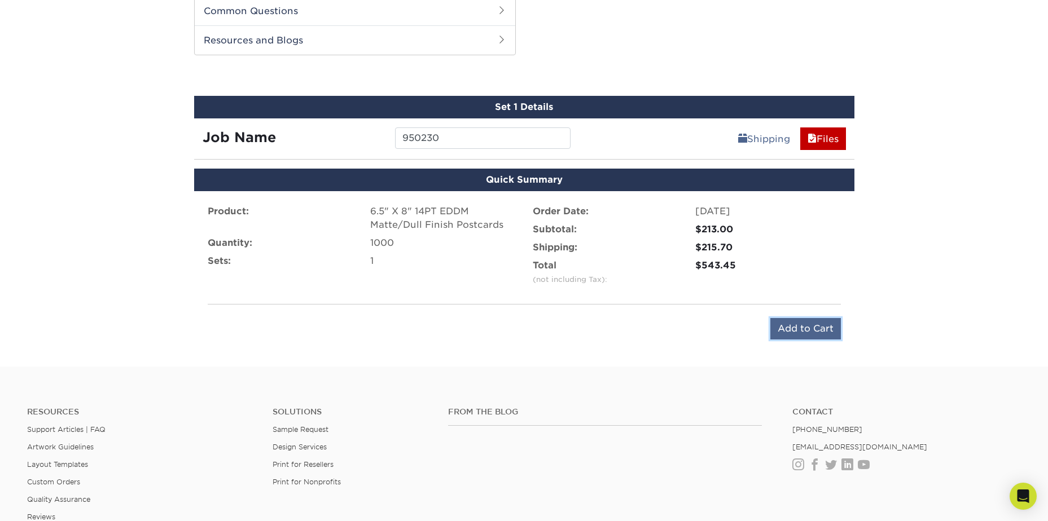
click at [797, 331] on input "Add to Cart" at bounding box center [805, 328] width 71 height 21
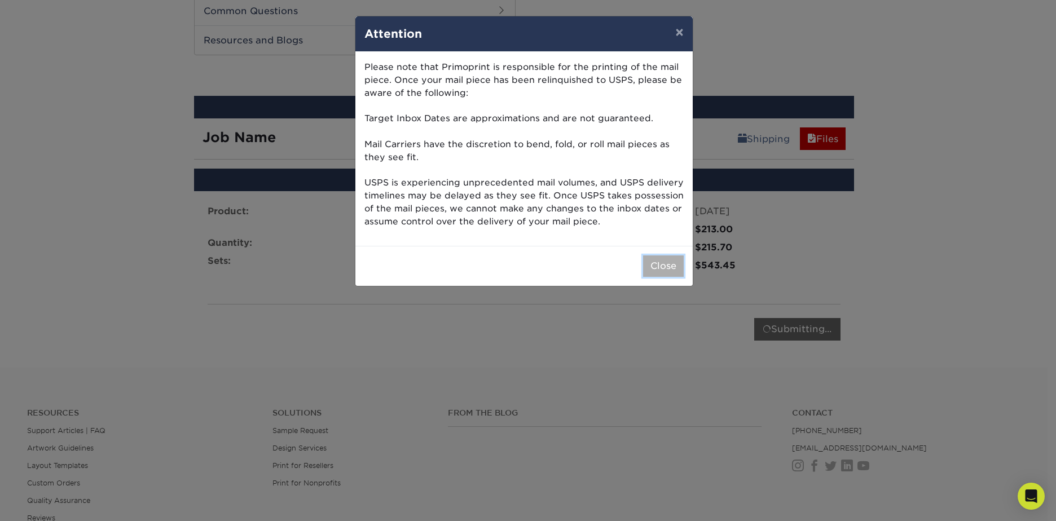
click at [662, 273] on button "Close" at bounding box center [663, 266] width 41 height 21
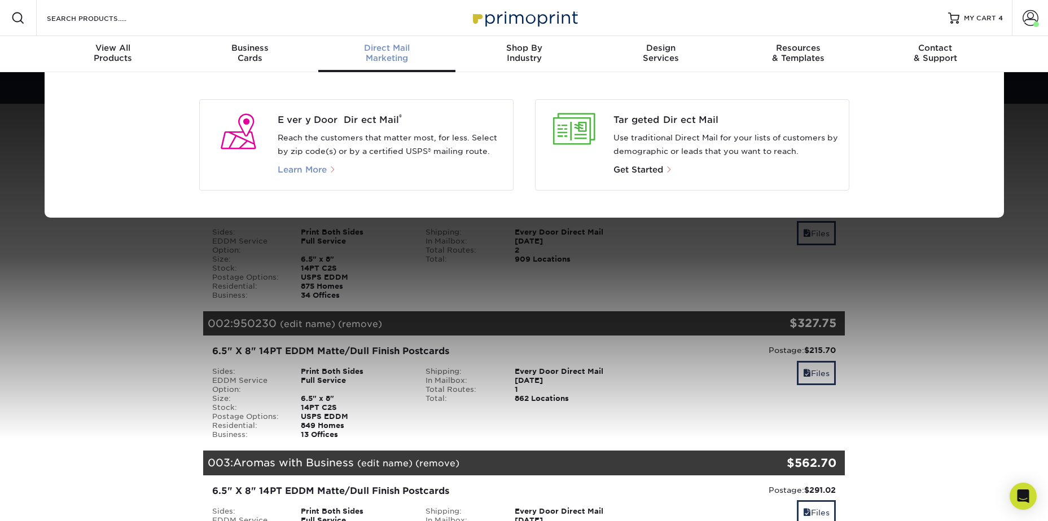
click at [307, 167] on span "Learn More" at bounding box center [302, 170] width 49 height 10
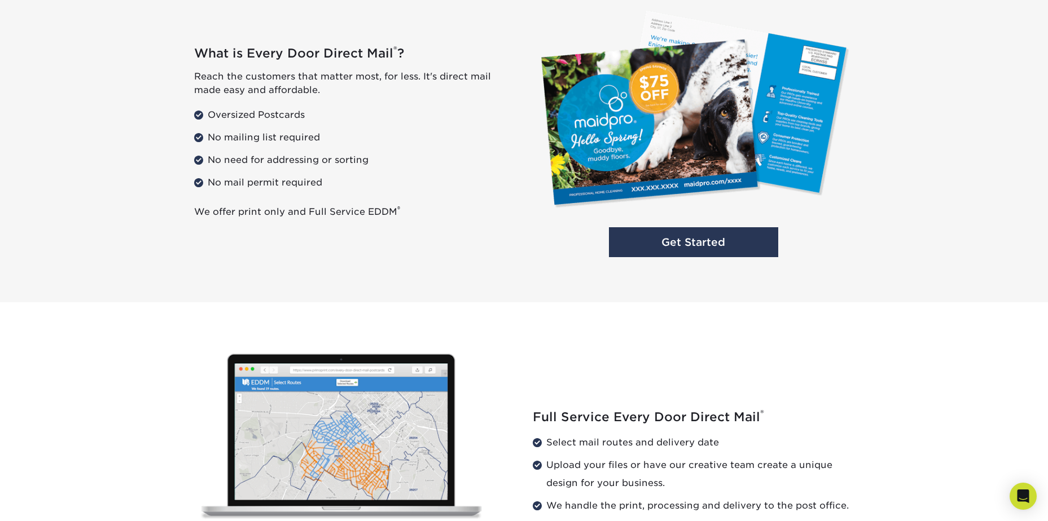
scroll to position [1072, 0]
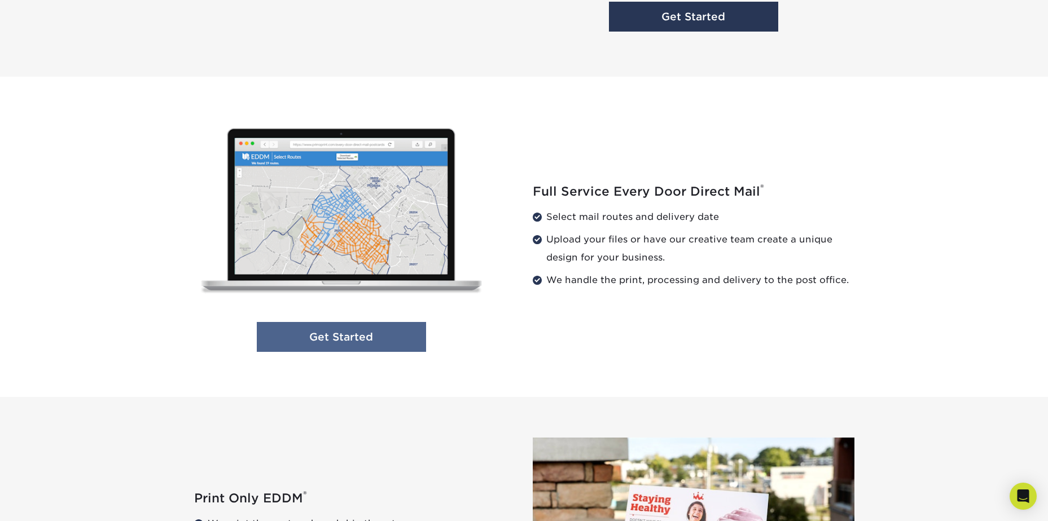
click at [334, 340] on link "Get Started" at bounding box center [341, 337] width 169 height 30
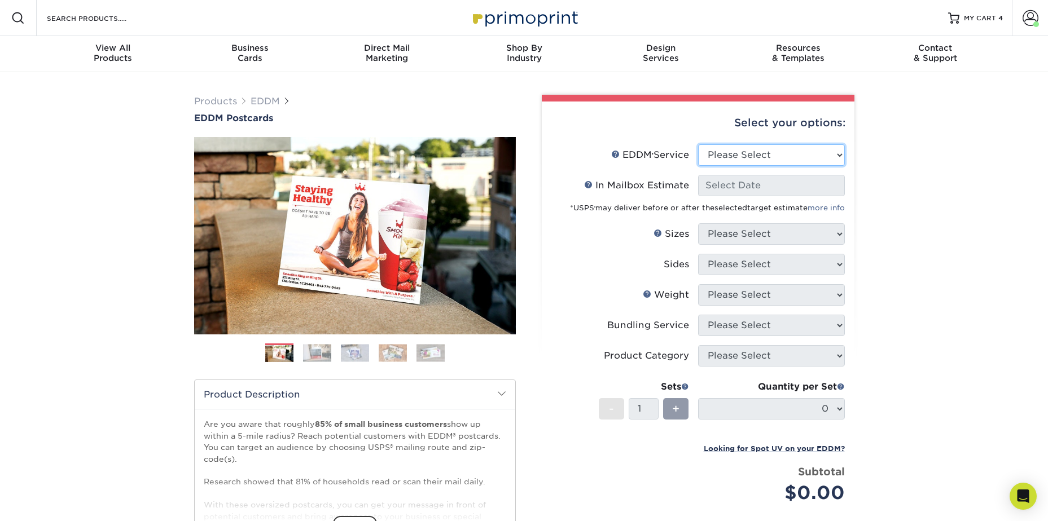
click at [751, 156] on select "Please Select Full Service Print Only" at bounding box center [771, 154] width 147 height 21
select select "full_service"
click at [698, 144] on select "Please Select Full Service Print Only" at bounding box center [771, 154] width 147 height 21
select select "-1"
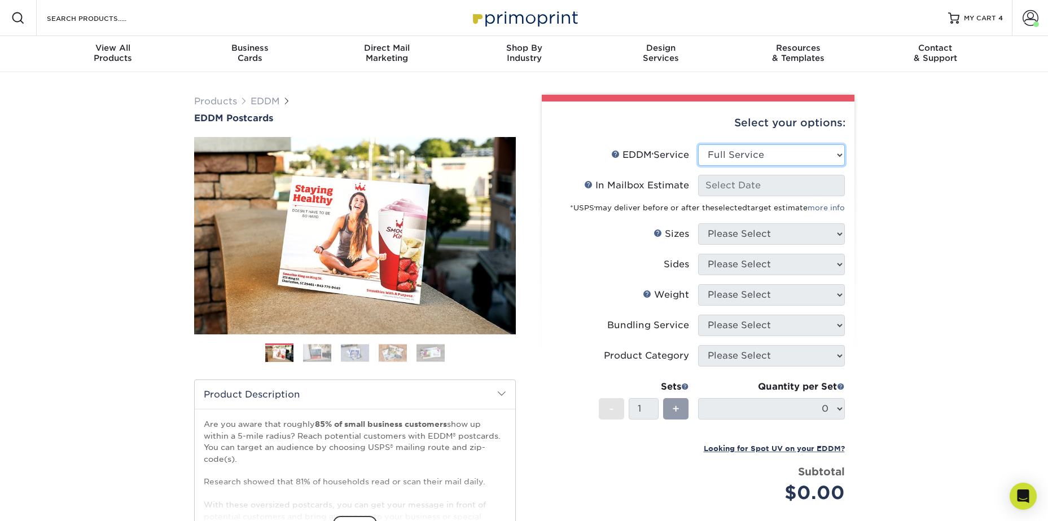
select select "-1"
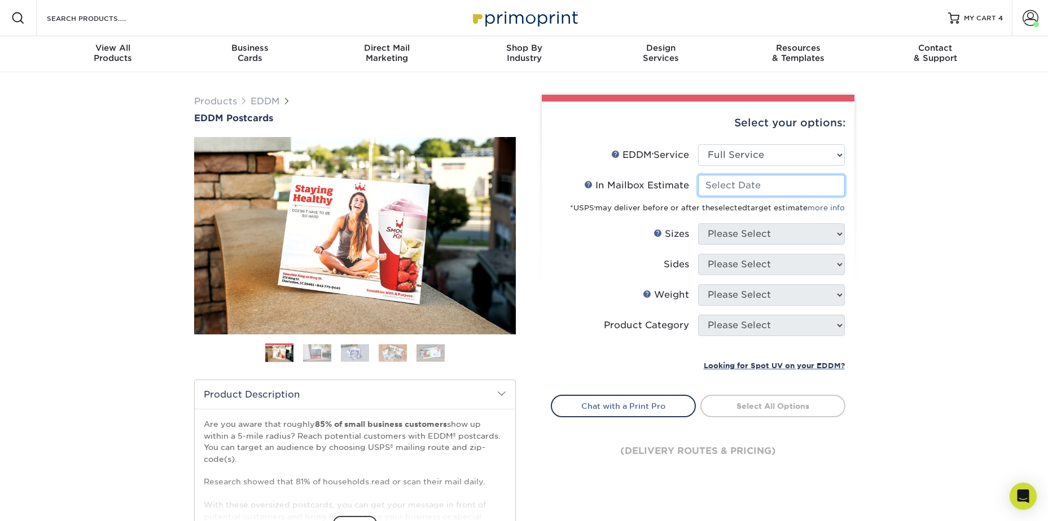
click at [751, 187] on input "In Mailbox Estimate Help In Mailbox Estimate" at bounding box center [771, 185] width 147 height 21
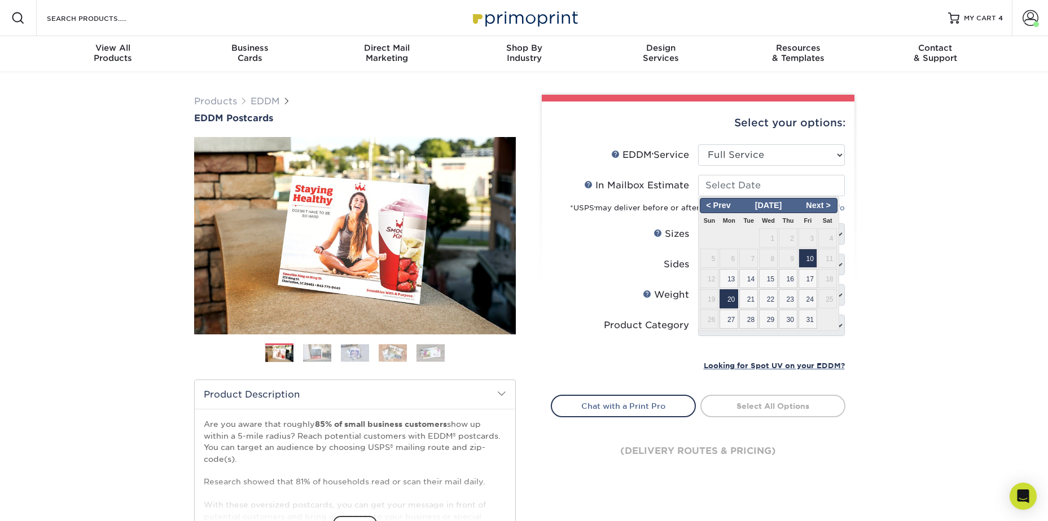
click at [734, 296] on span "20" at bounding box center [728, 298] width 19 height 19
type input "2025-10-20"
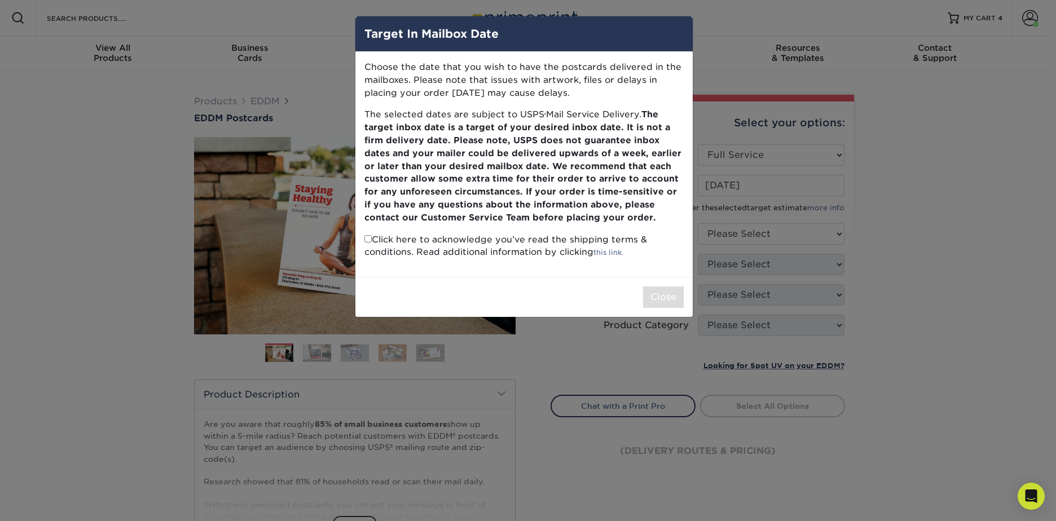
click at [371, 238] on p "Click here to acknowledge you’ve read the shipping terms & conditions. Read add…" at bounding box center [524, 247] width 319 height 26
click at [367, 239] on input "checkbox" at bounding box center [368, 238] width 7 height 7
checkbox input "true"
click at [643, 294] on button "Close" at bounding box center [663, 297] width 41 height 21
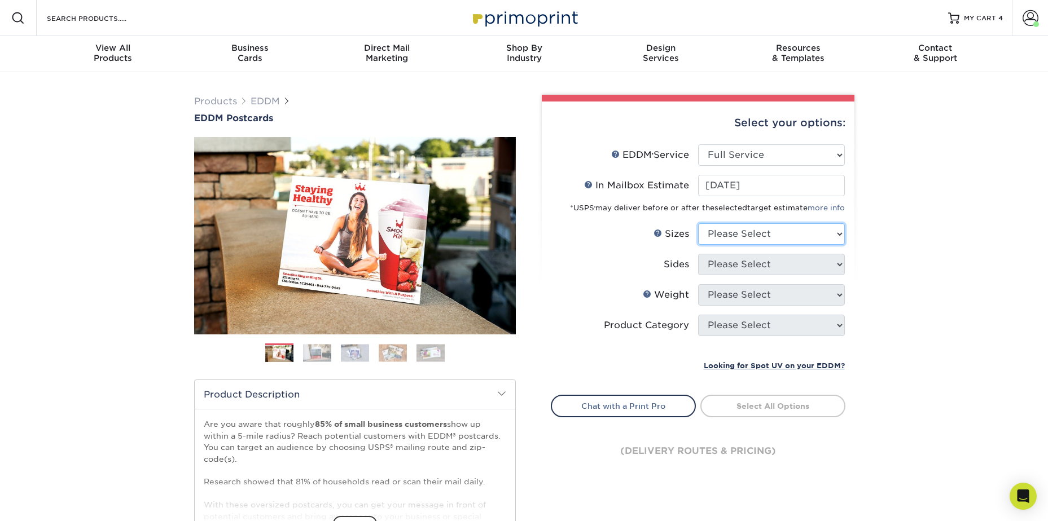
click at [735, 236] on select "Please Select 4.5" x 12" 6" x 12" 6.5" x 8" 6.5" x 9" 6.5" x 12" 7" x 8.5" 8" x…" at bounding box center [771, 233] width 147 height 21
select select "6.50x8.00"
click at [698, 223] on select "Please Select 4.5" x 12" 6" x 12" 6.5" x 8" 6.5" x 9" 6.5" x 12" 7" x 8.5" 8" x…" at bounding box center [771, 233] width 147 height 21
click at [710, 266] on select "Please Select Print Both Sides Print Front Only" at bounding box center [771, 264] width 147 height 21
select select "13abbda7-1d64-4f25-8bb2-c179b224825d"
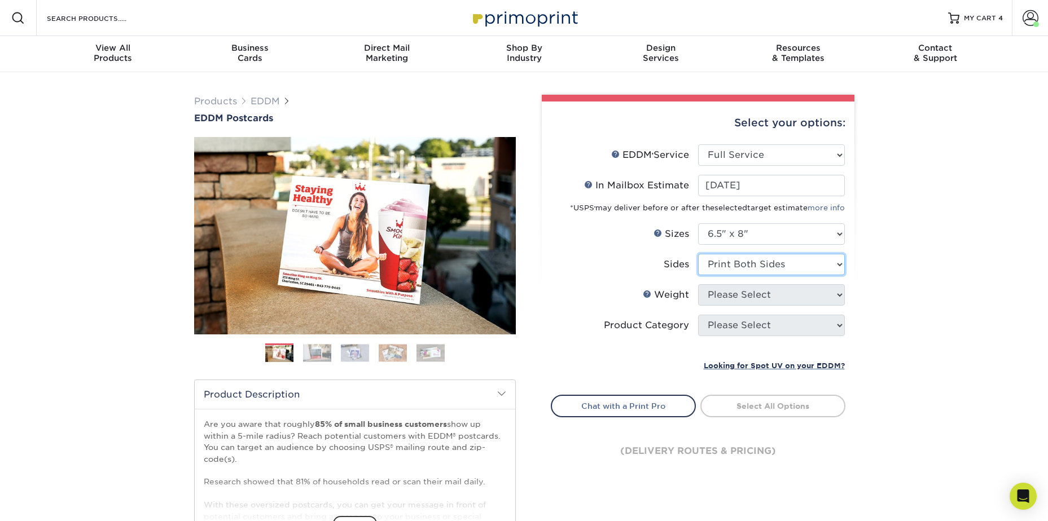
click at [698, 254] on select "Please Select Print Both Sides Print Front Only" at bounding box center [771, 264] width 147 height 21
click at [722, 293] on select "Please Select 16PT 14PT" at bounding box center [771, 294] width 147 height 21
select select "14PT"
click at [698, 284] on select "Please Select 16PT 14PT" at bounding box center [771, 294] width 147 height 21
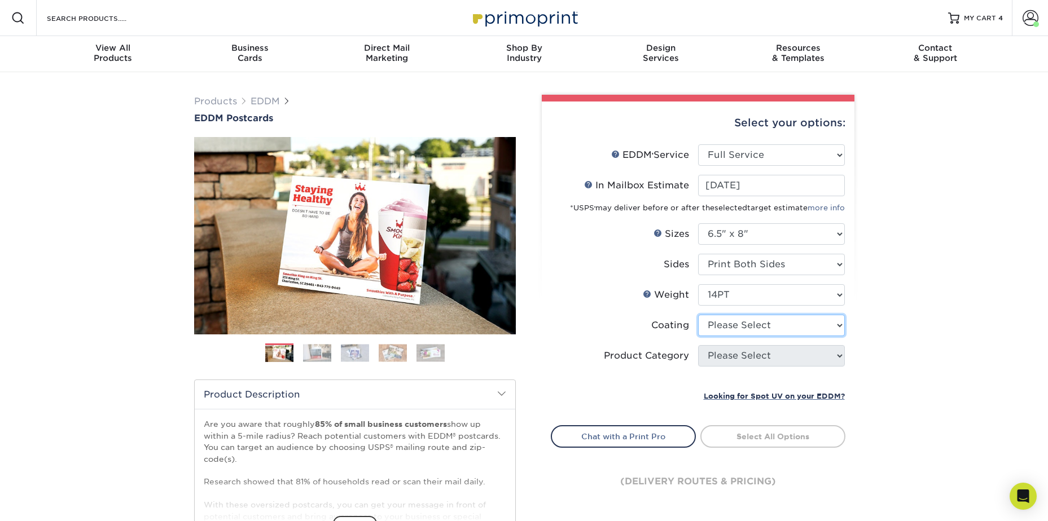
click at [729, 327] on select at bounding box center [771, 325] width 147 height 21
select select "121bb7b5-3b4d-429f-bd8d-bbf80e953313"
click at [698, 315] on select at bounding box center [771, 325] width 147 height 21
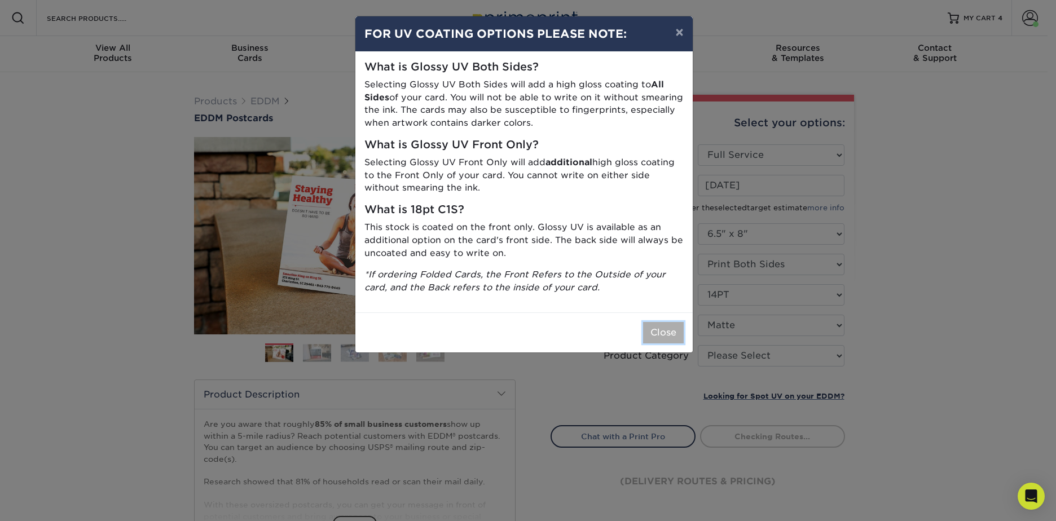
click at [664, 333] on button "Close" at bounding box center [663, 332] width 41 height 21
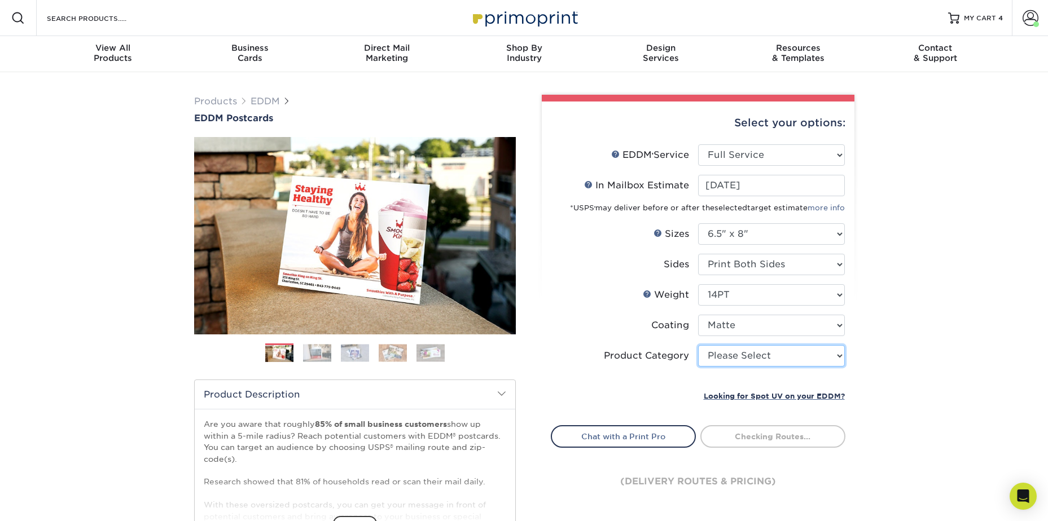
click at [742, 357] on select "Please Select Postcards" at bounding box center [771, 355] width 147 height 21
select select "9b7272e0-d6c8-4c3c-8e97-d3a1bcdab858"
click at [698, 345] on select "Please Select Postcards" at bounding box center [771, 355] width 147 height 21
click at [866, 375] on div "Products EDDM EDDM Postcards Previous Next" at bounding box center [524, 373] width 1048 height 603
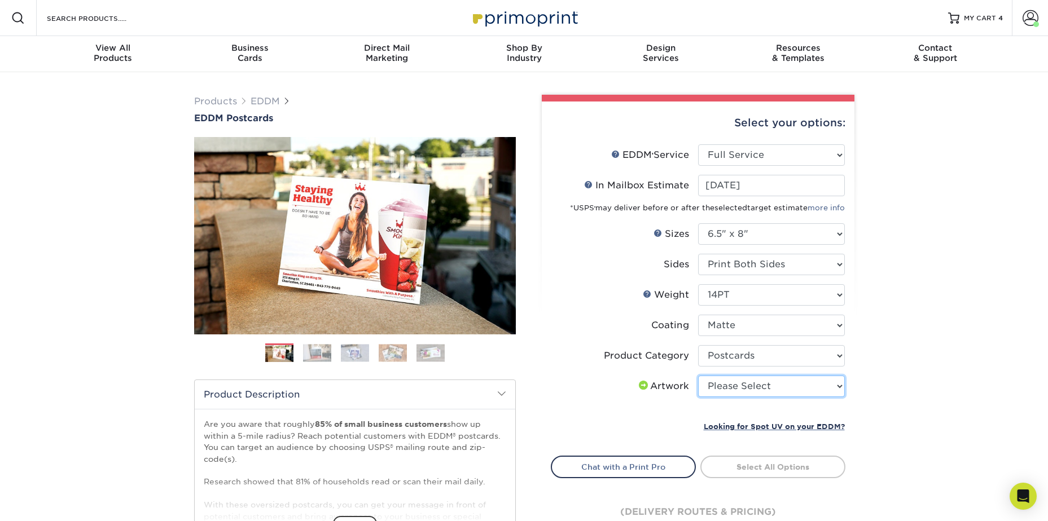
click at [731, 389] on select "Please Select I will upload files I need a design - $150" at bounding box center [771, 386] width 147 height 21
select select "upload"
click at [698, 376] on select "Please Select I will upload files I need a design - $150" at bounding box center [771, 386] width 147 height 21
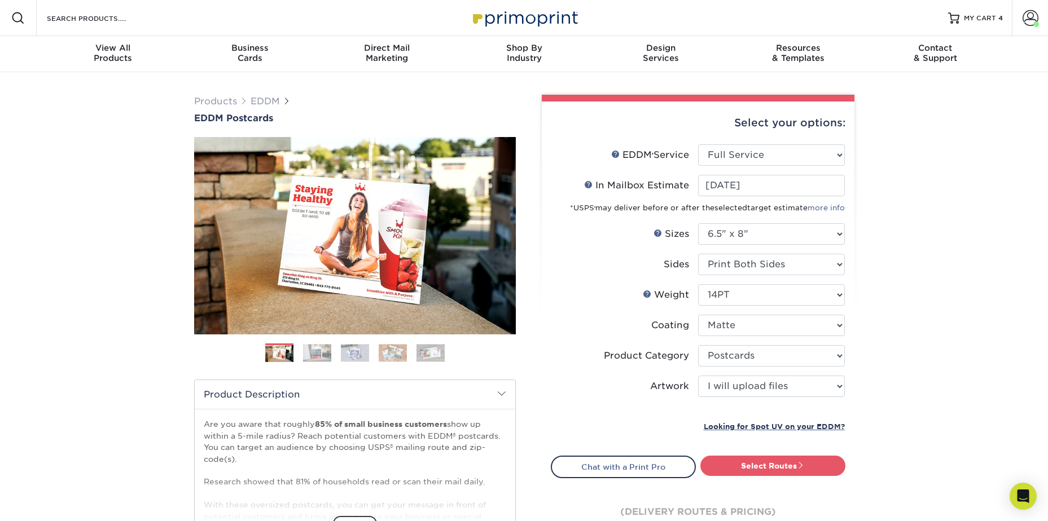
click at [860, 410] on div "Select your options: EDDM Service Help EDDM ® Service Please Select Full Servic…" at bounding box center [693, 369] width 339 height 549
click at [805, 460] on link "Select Routes" at bounding box center [772, 466] width 145 height 20
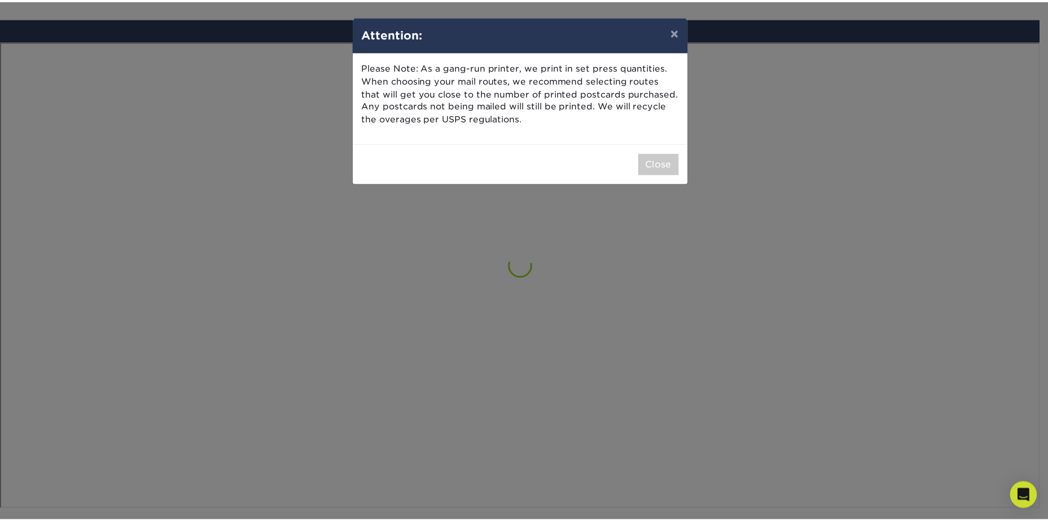
scroll to position [658, 0]
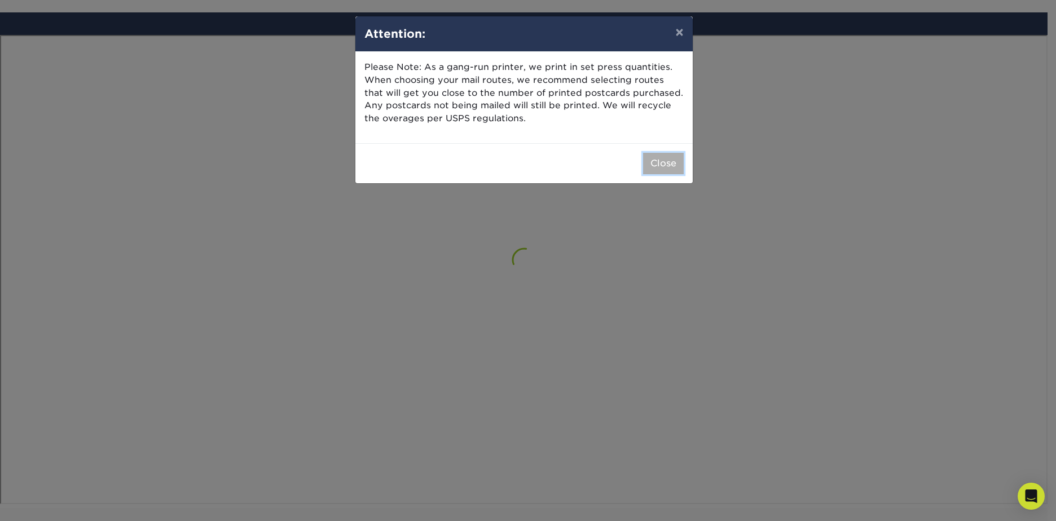
click at [665, 170] on button "Close" at bounding box center [663, 163] width 41 height 21
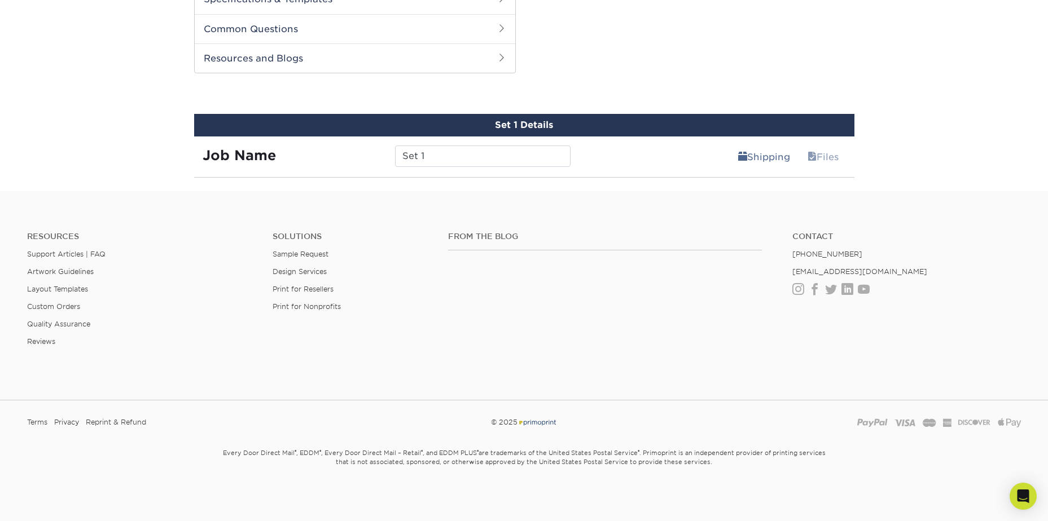
scroll to position [556, 0]
click at [435, 157] on input "Set 1" at bounding box center [482, 156] width 175 height 21
type input "Paicines/Tres Pinos/ Bitterwater"
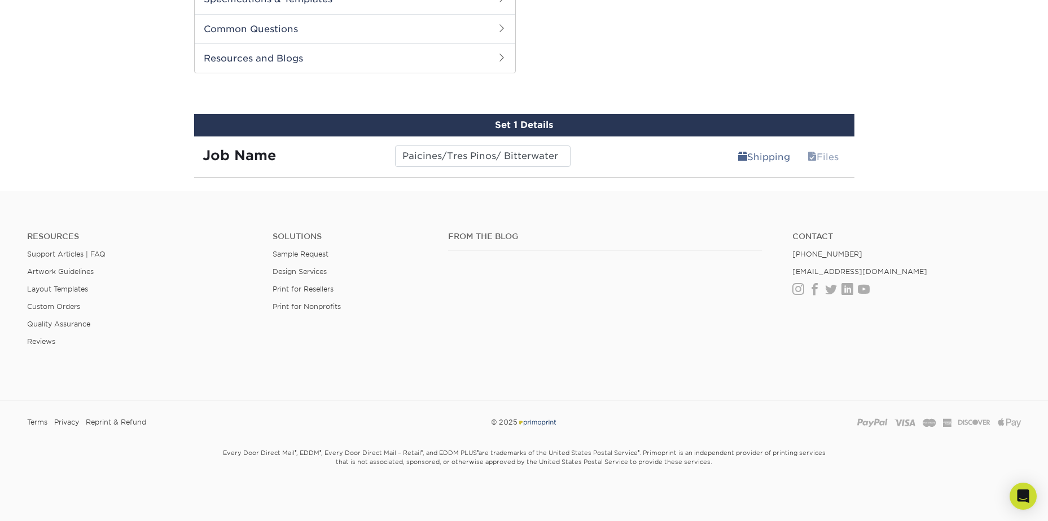
click at [604, 195] on footer "Resources Support Articles | FAQ Artwork Guidelines Layout Templates Custom Ord…" at bounding box center [524, 356] width 1048 height 330
click at [622, 167] on div "Shipping Files" at bounding box center [716, 153] width 275 height 32
click at [671, 151] on div "Shipping Files" at bounding box center [716, 153] width 275 height 32
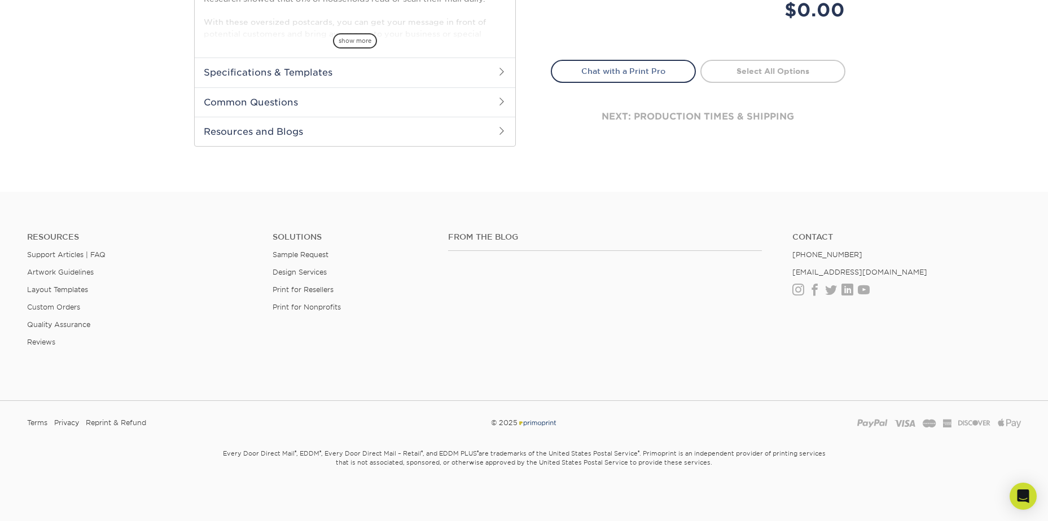
scroll to position [484, 0]
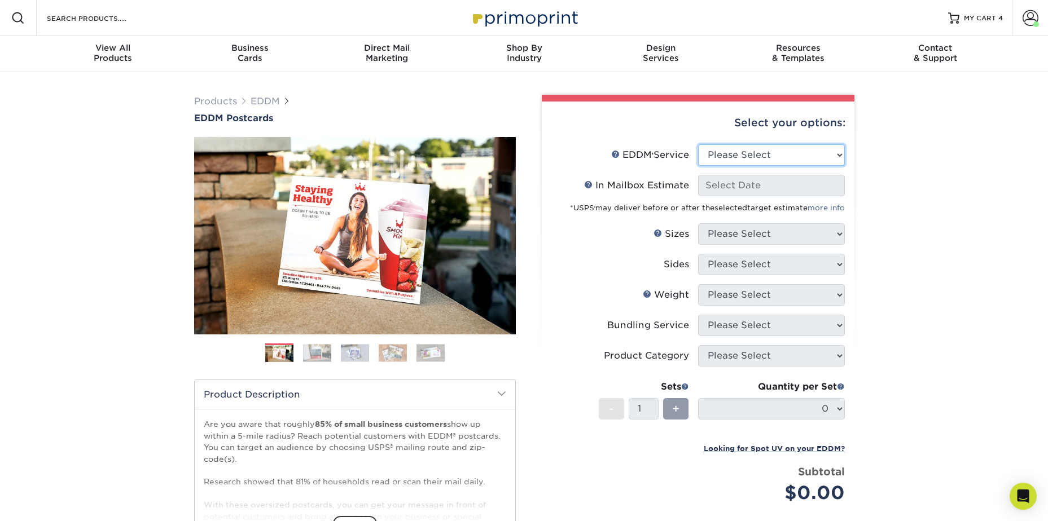
click at [792, 152] on select "Please Select Full Service Print Only" at bounding box center [771, 154] width 147 height 21
select select "full_service"
click at [698, 144] on select "Please Select Full Service Print Only" at bounding box center [771, 154] width 147 height 21
select select "-1"
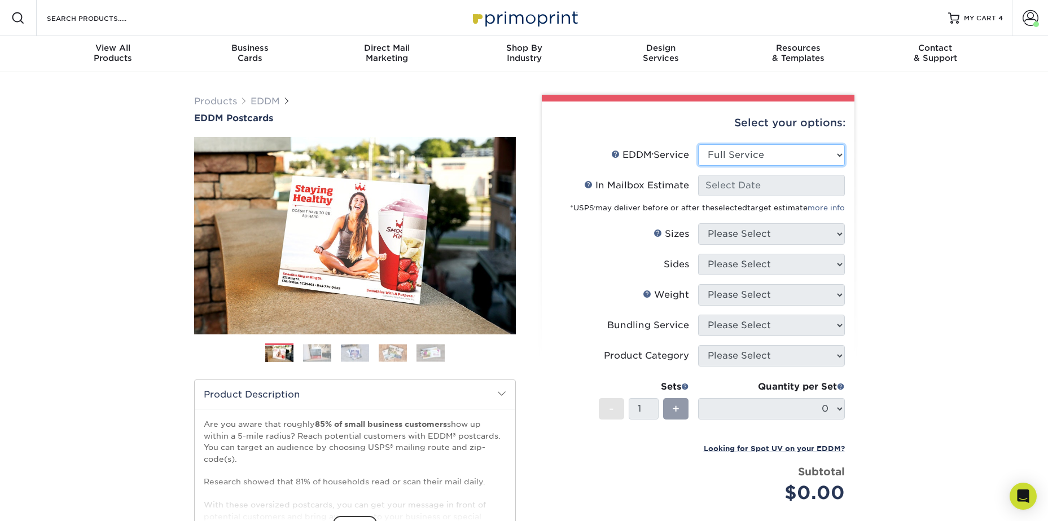
select select "-1"
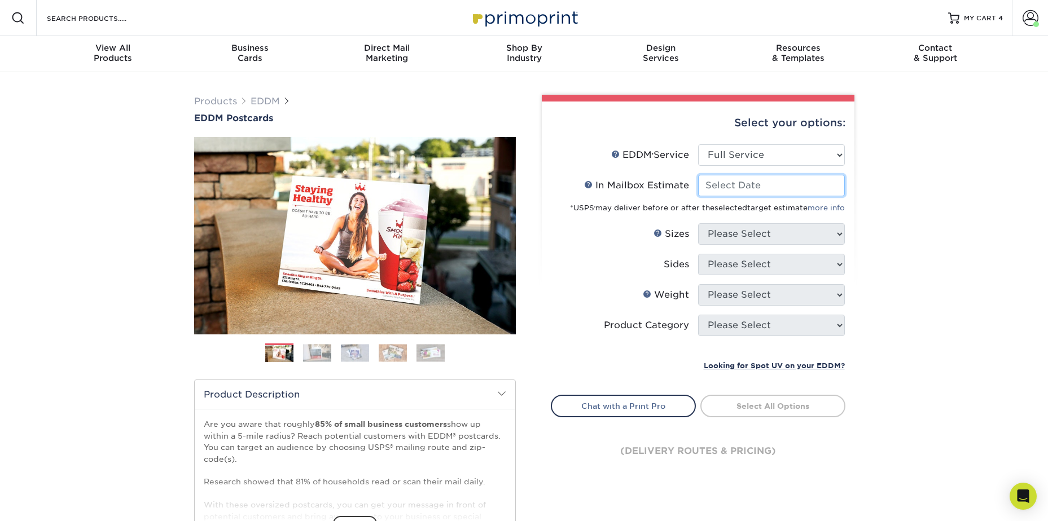
click at [755, 183] on input "In Mailbox Estimate Help In Mailbox Estimate" at bounding box center [771, 185] width 147 height 21
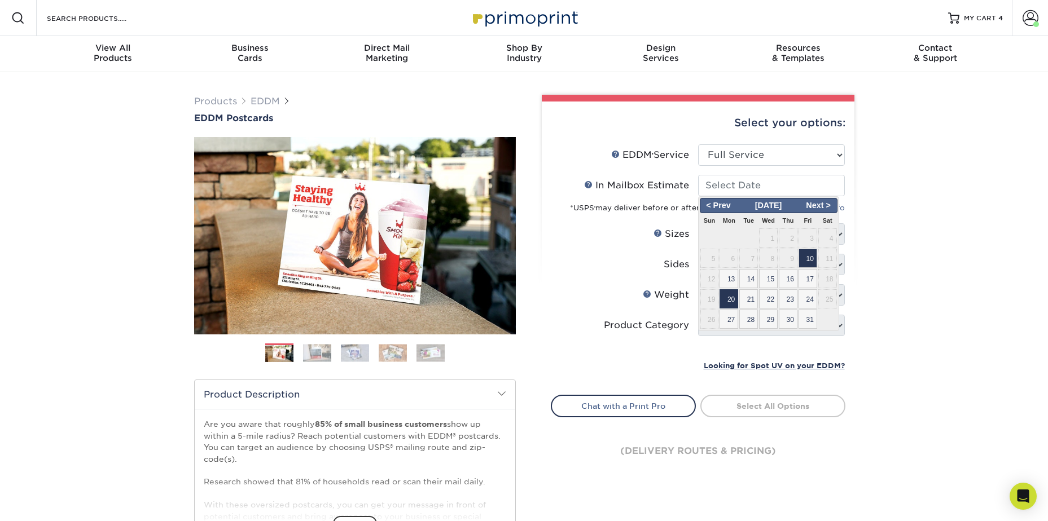
click at [735, 301] on span "20" at bounding box center [728, 298] width 19 height 19
type input "[DATE]"
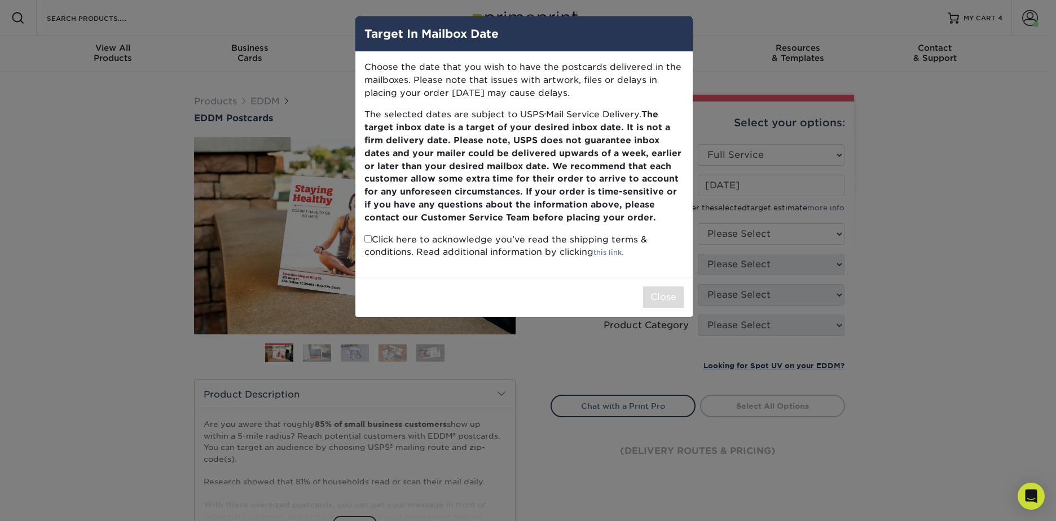
click at [371, 241] on p "Click here to acknowledge you’ve read the shipping terms & conditions. Read add…" at bounding box center [524, 247] width 319 height 26
click at [365, 238] on input "checkbox" at bounding box center [368, 238] width 7 height 7
checkbox input "true"
click at [659, 305] on button "Close" at bounding box center [663, 297] width 41 height 21
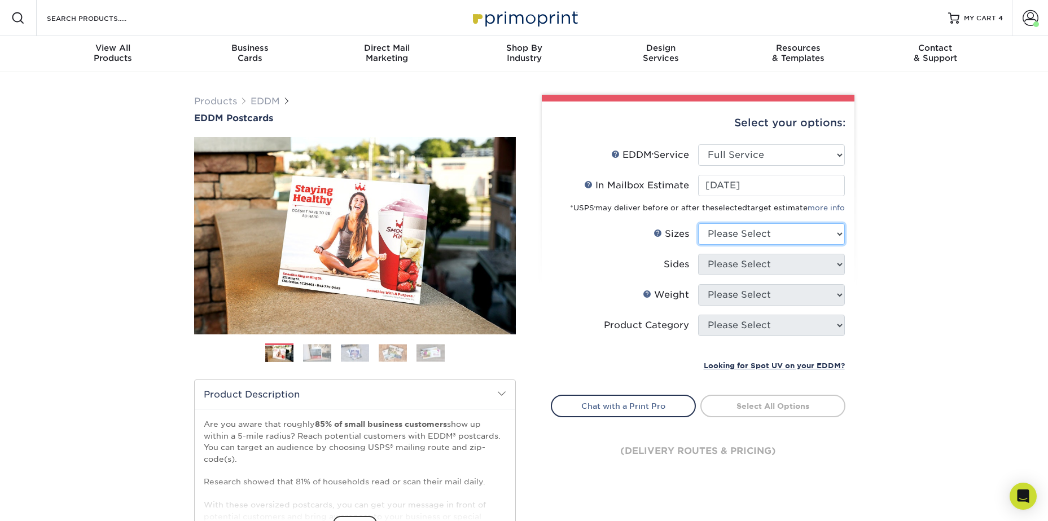
click at [748, 243] on select "Please Select 4.5" x 12" 6" x 12" 6.5" x 8" 6.5" x 9" 6.5" x 12" 7" x 8.5" 8" x…" at bounding box center [771, 233] width 147 height 21
select select "6.50x8.00"
click at [698, 223] on select "Please Select 4.5" x 12" 6" x 12" 6.5" x 8" 6.5" x 9" 6.5" x 12" 7" x 8.5" 8" x…" at bounding box center [771, 233] width 147 height 21
click at [735, 258] on select "Please Select Print Both Sides Print Front Only" at bounding box center [771, 264] width 147 height 21
select select "13abbda7-1d64-4f25-8bb2-c179b224825d"
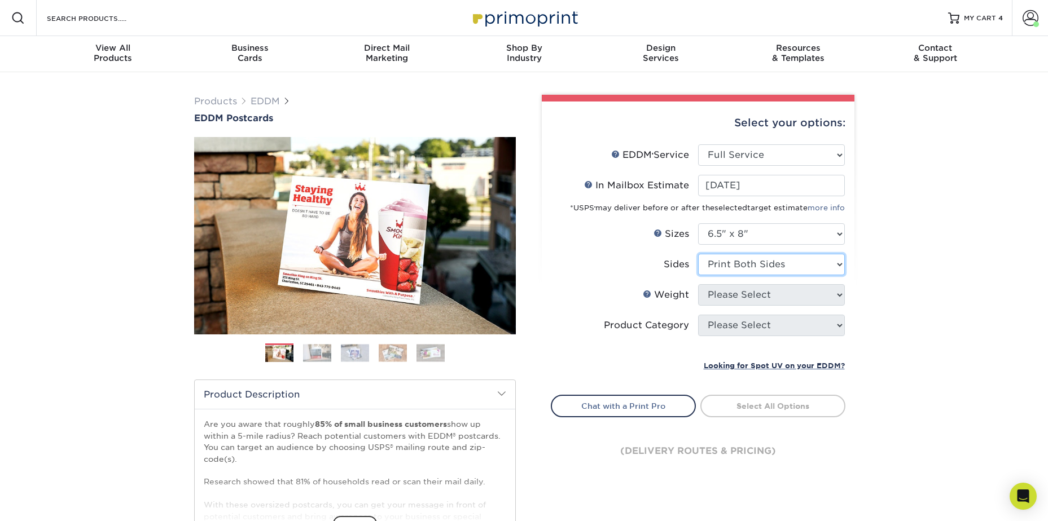
click at [698, 254] on select "Please Select Print Both Sides Print Front Only" at bounding box center [771, 264] width 147 height 21
click at [734, 299] on select "Please Select 16PT 14PT" at bounding box center [771, 294] width 147 height 21
select select "14PT"
click at [698, 284] on select "Please Select 16PT 14PT" at bounding box center [771, 294] width 147 height 21
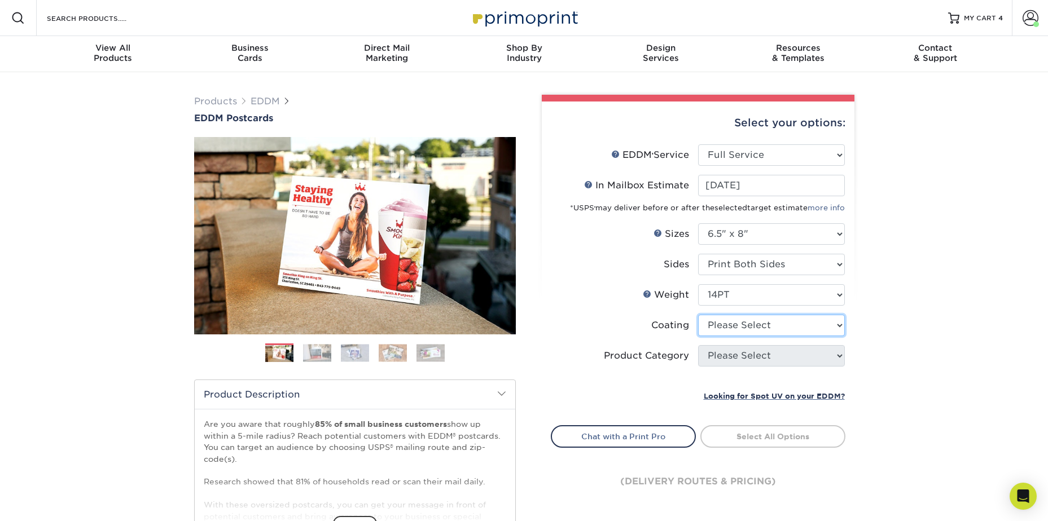
click at [746, 324] on select at bounding box center [771, 325] width 147 height 21
select select "121bb7b5-3b4d-429f-bd8d-bbf80e953313"
click at [698, 315] on select at bounding box center [771, 325] width 147 height 21
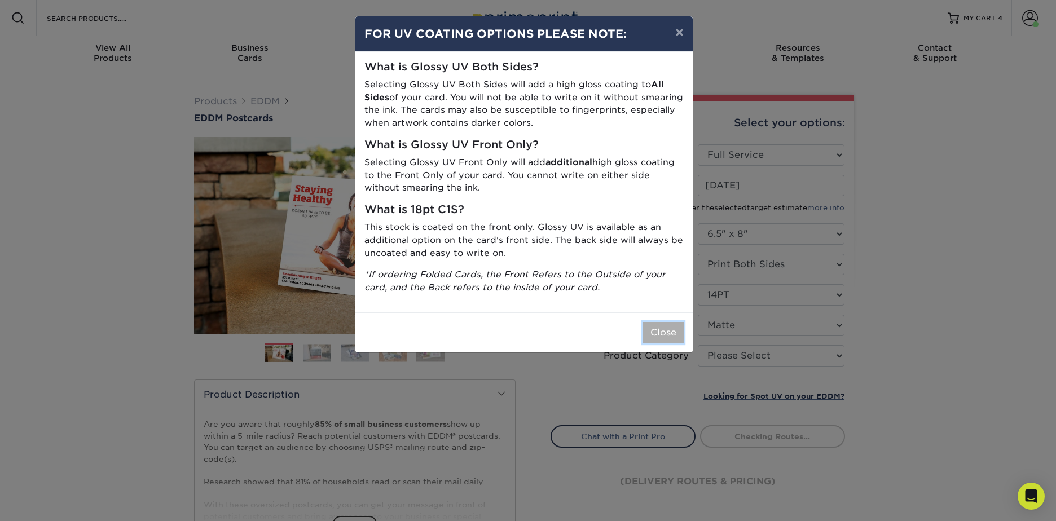
click at [673, 329] on button "Close" at bounding box center [663, 332] width 41 height 21
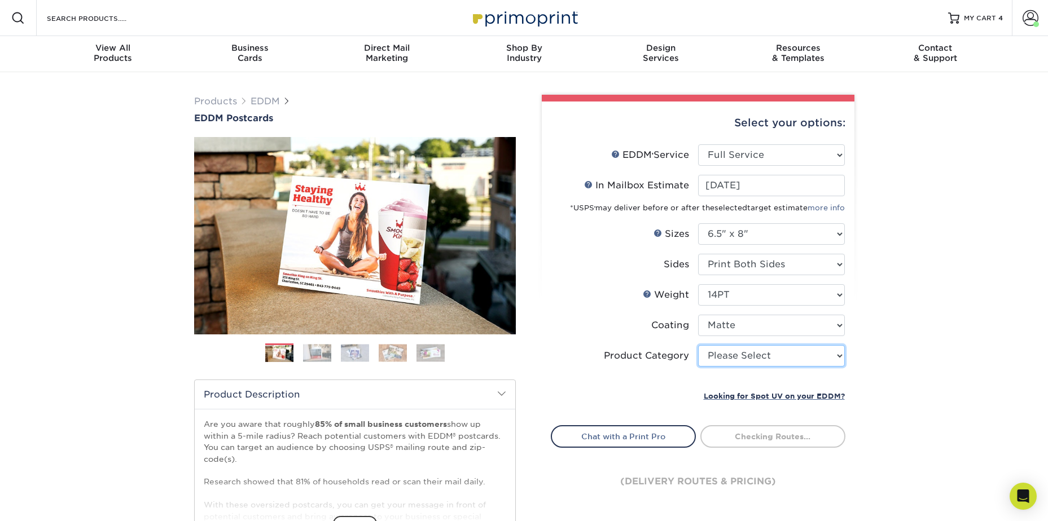
click at [740, 360] on select "Please Select Postcards" at bounding box center [771, 355] width 147 height 21
select select "9b7272e0-d6c8-4c3c-8e97-d3a1bcdab858"
click at [698, 345] on select "Please Select Postcards" at bounding box center [771, 355] width 147 height 21
click at [862, 367] on div "Select your options: EDDM Service Help EDDM ® Service Please Select Full Servic…" at bounding box center [693, 369] width 339 height 549
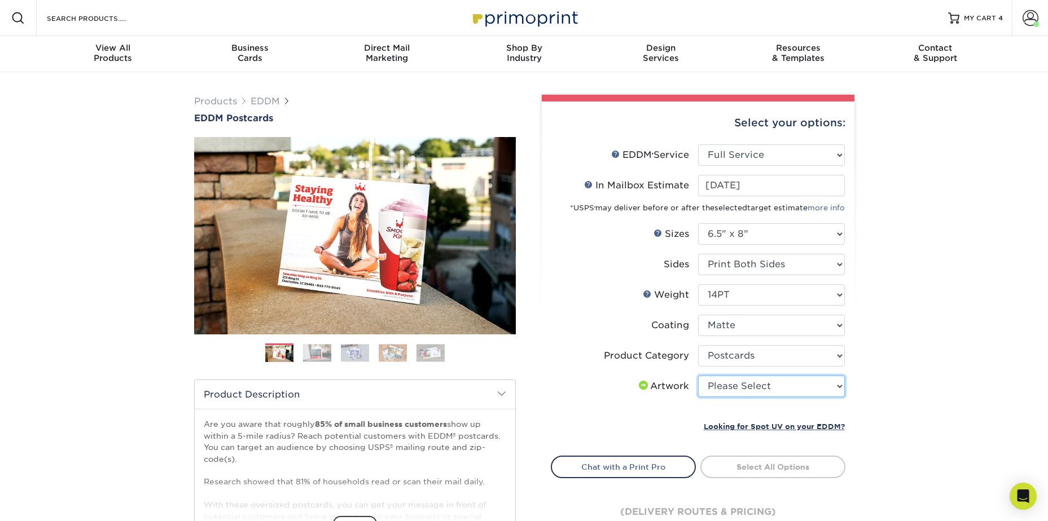
click at [733, 389] on select "Please Select I will upload files I need a design - $150" at bounding box center [771, 386] width 147 height 21
select select "upload"
click at [698, 376] on select "Please Select I will upload files I need a design - $150" at bounding box center [771, 386] width 147 height 21
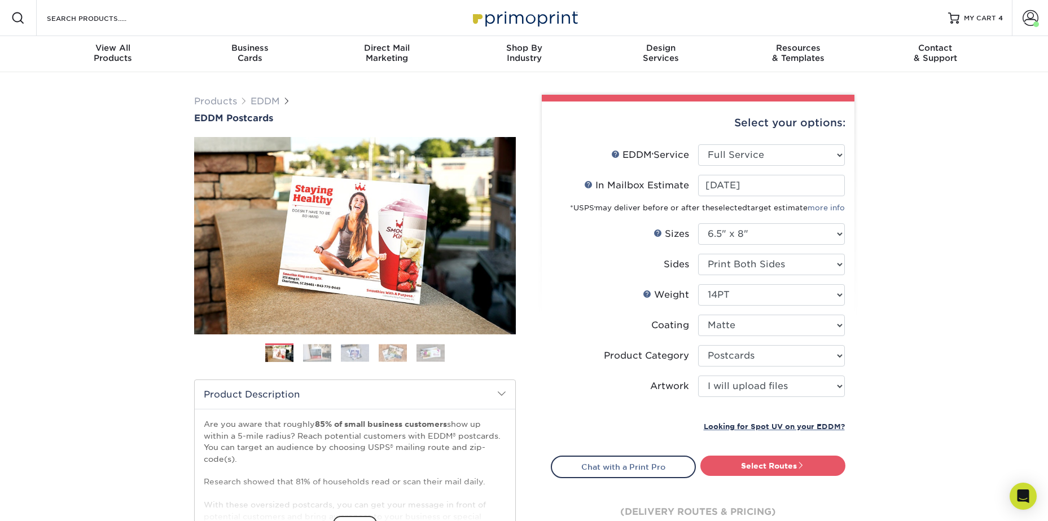
click at [879, 419] on div "Products EDDM EDDM Postcards Previous Next" at bounding box center [524, 373] width 1048 height 603
click at [810, 459] on link "Select Routes" at bounding box center [772, 466] width 145 height 20
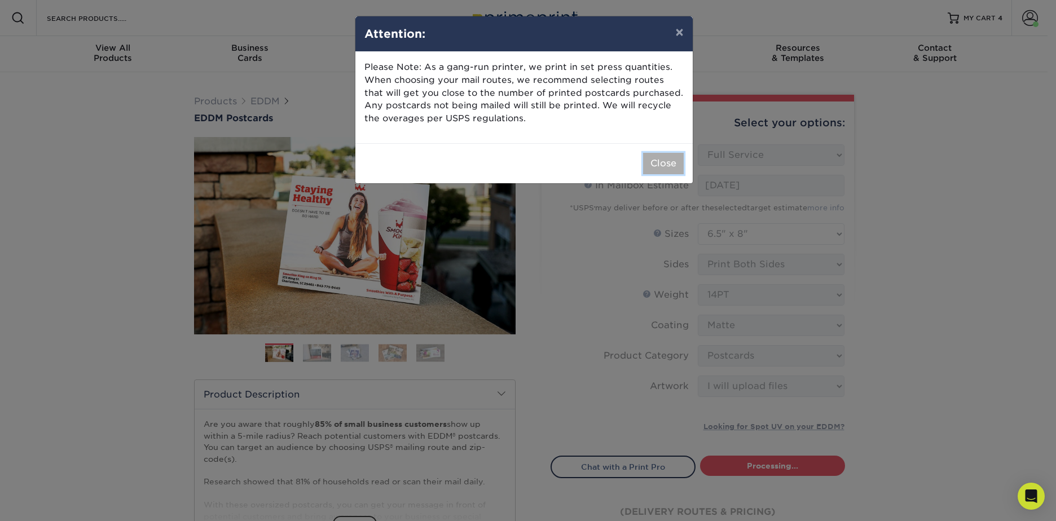
click at [659, 165] on button "Close" at bounding box center [663, 163] width 41 height 21
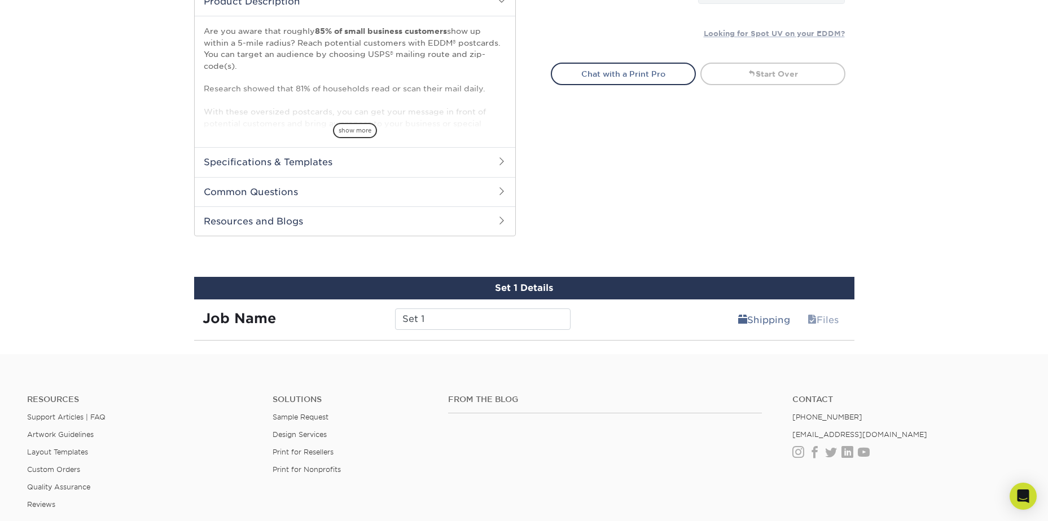
scroll to position [387, 0]
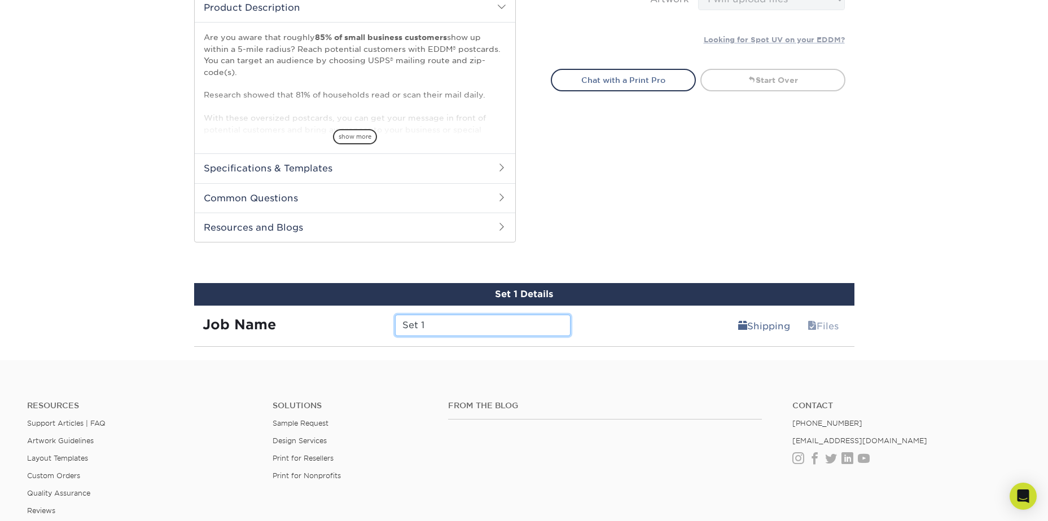
click at [510, 321] on input "Set 1" at bounding box center [482, 325] width 175 height 21
click at [510, 322] on input "Set 1" at bounding box center [482, 325] width 175 height 21
click at [540, 361] on footer "Resources Support Articles | FAQ Artwork Guidelines Layout Templates Custom Ord…" at bounding box center [524, 526] width 1048 height 330
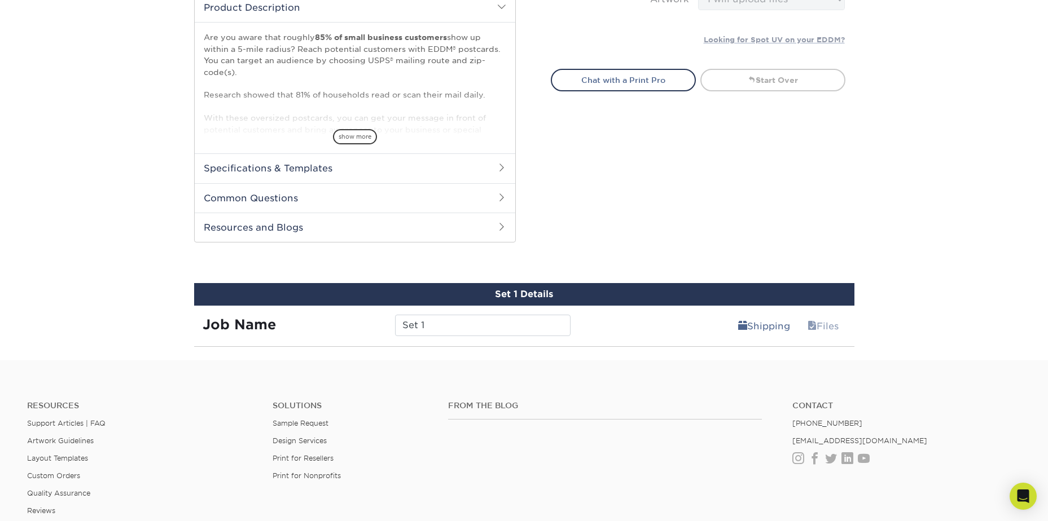
click at [556, 395] on div "Resources Support Articles | FAQ Artwork Guidelines Layout Templates Custom Ord…" at bounding box center [524, 467] width 1048 height 187
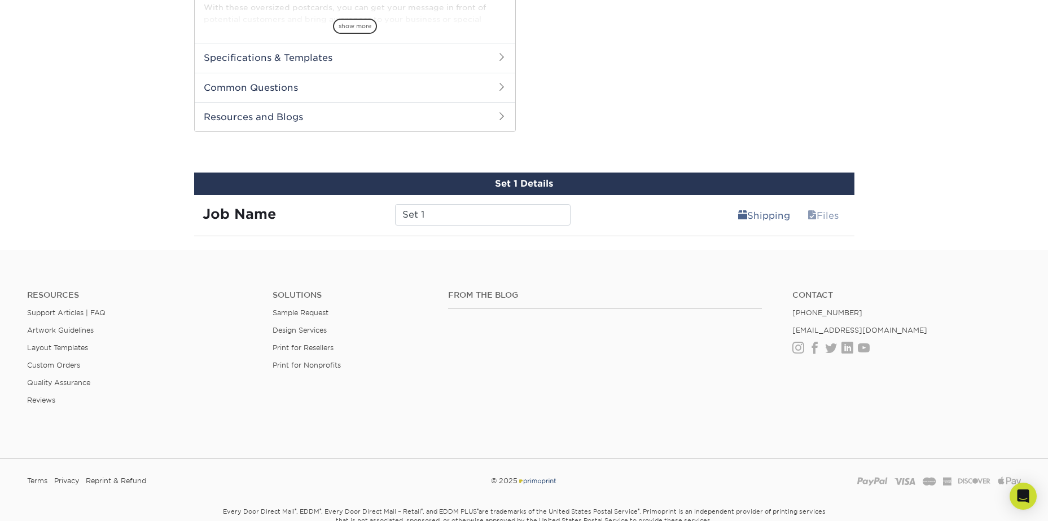
scroll to position [500, 0]
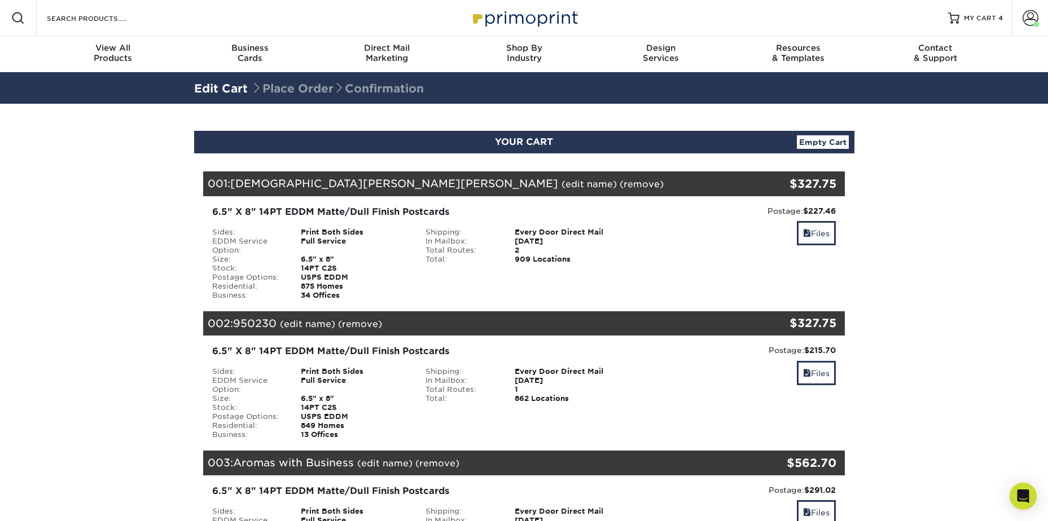
click at [823, 327] on div "$327.75" at bounding box center [787, 323] width 99 height 17
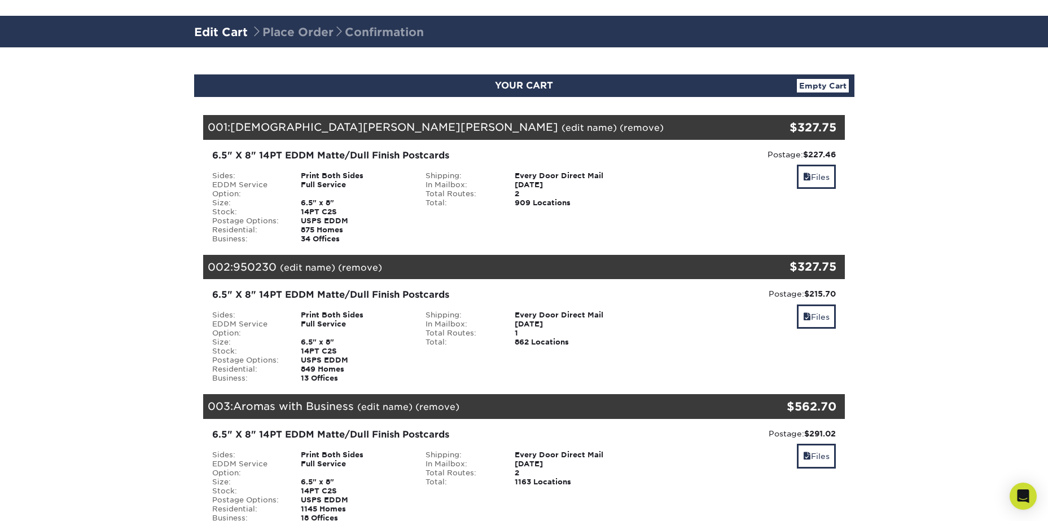
scroll to position [282, 0]
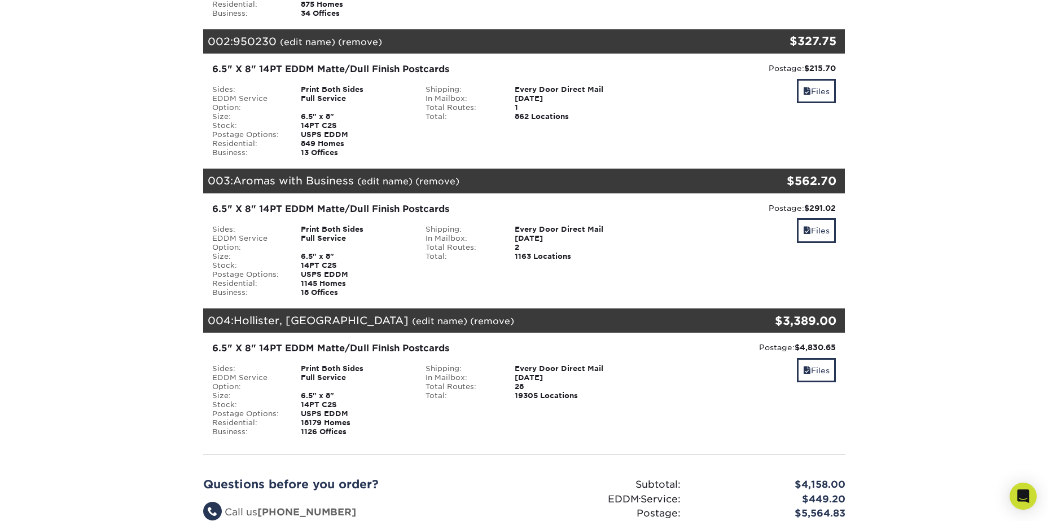
click at [380, 119] on div "6.5" x 8"" at bounding box center [354, 116] width 125 height 9
click at [297, 104] on div "Full Service" at bounding box center [354, 103] width 125 height 18
click at [260, 70] on div "6.5" X 8" 14PT EDDM Matte/Dull Finish Postcards" at bounding box center [417, 70] width 410 height 14
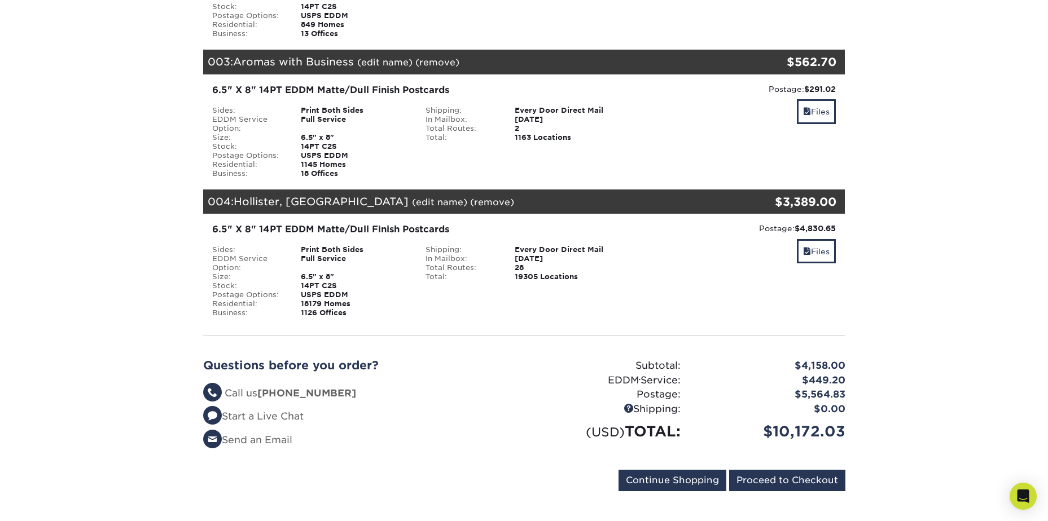
scroll to position [508, 0]
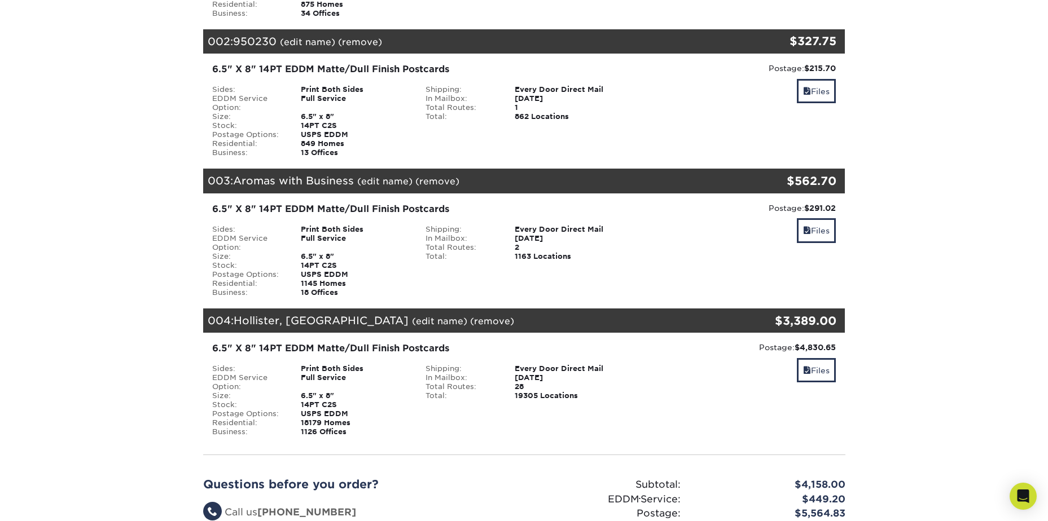
click at [728, 117] on div "Postage: $215.70 Discount: - $0.00 Files" at bounding box center [738, 110] width 214 height 95
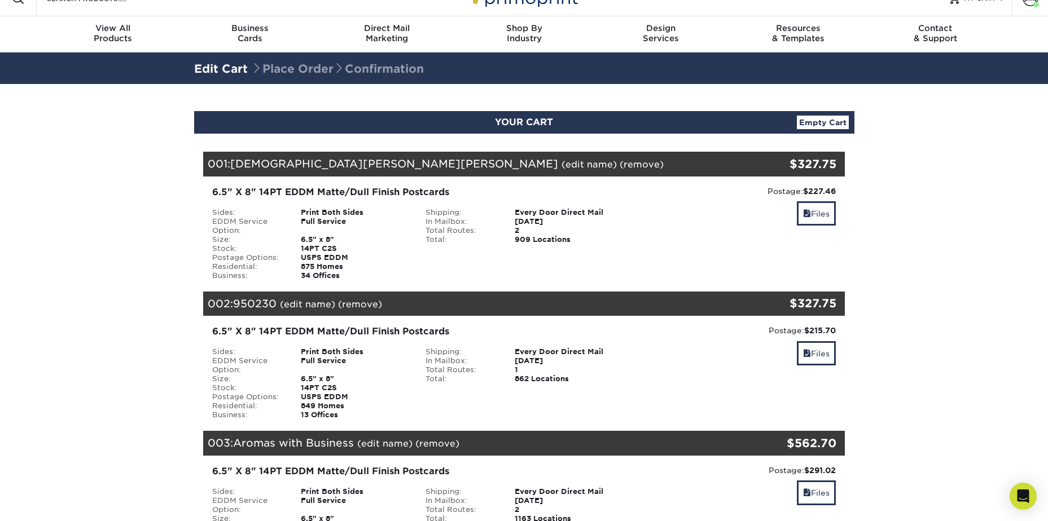
scroll to position [0, 0]
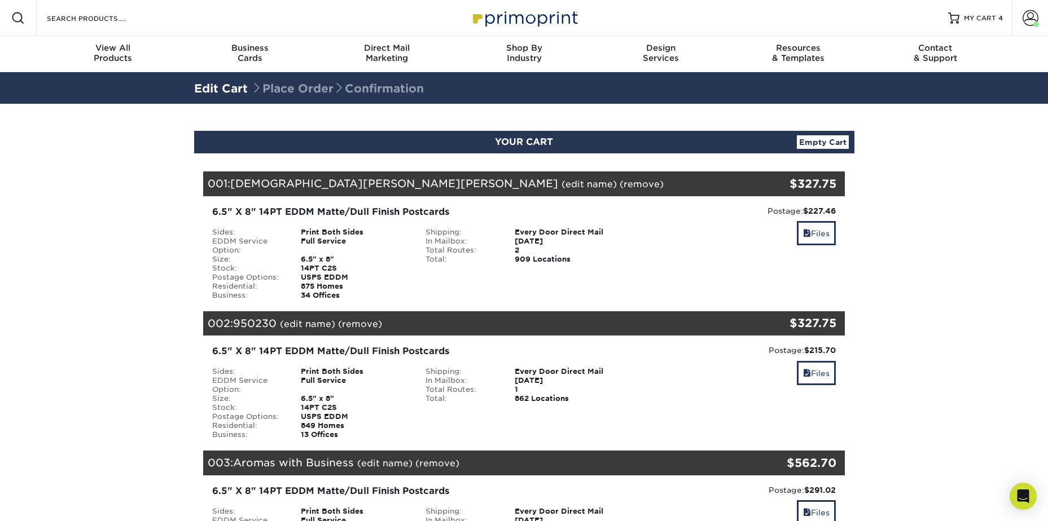
click at [356, 326] on link "(remove)" at bounding box center [360, 324] width 44 height 11
click at [573, 323] on link "Yes" at bounding box center [569, 324] width 16 height 11
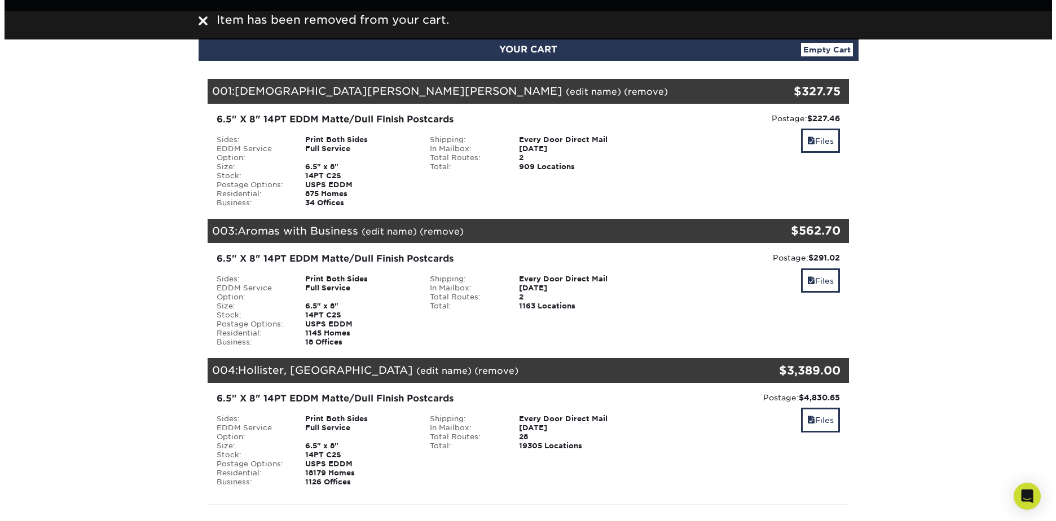
scroll to position [113, 0]
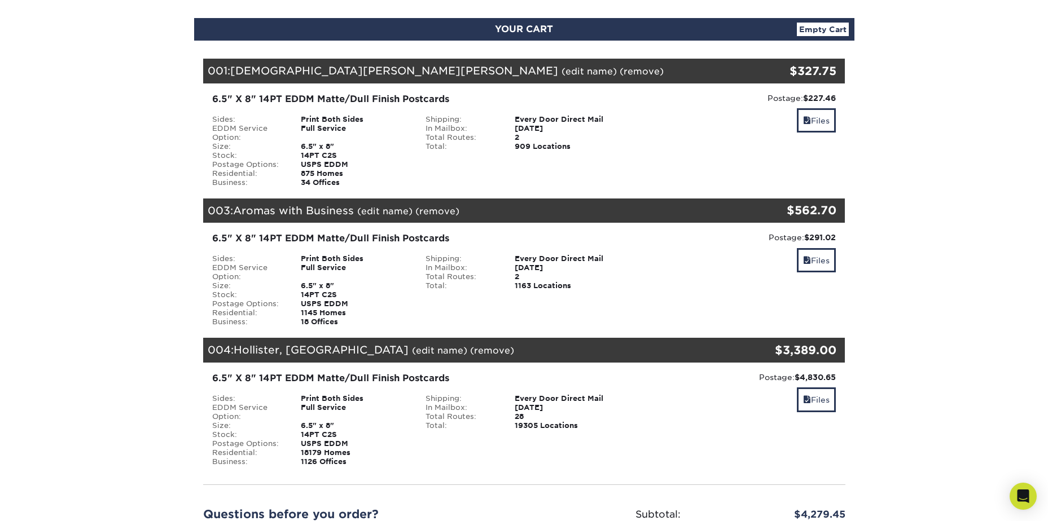
click at [382, 212] on link "(edit name)" at bounding box center [384, 211] width 55 height 11
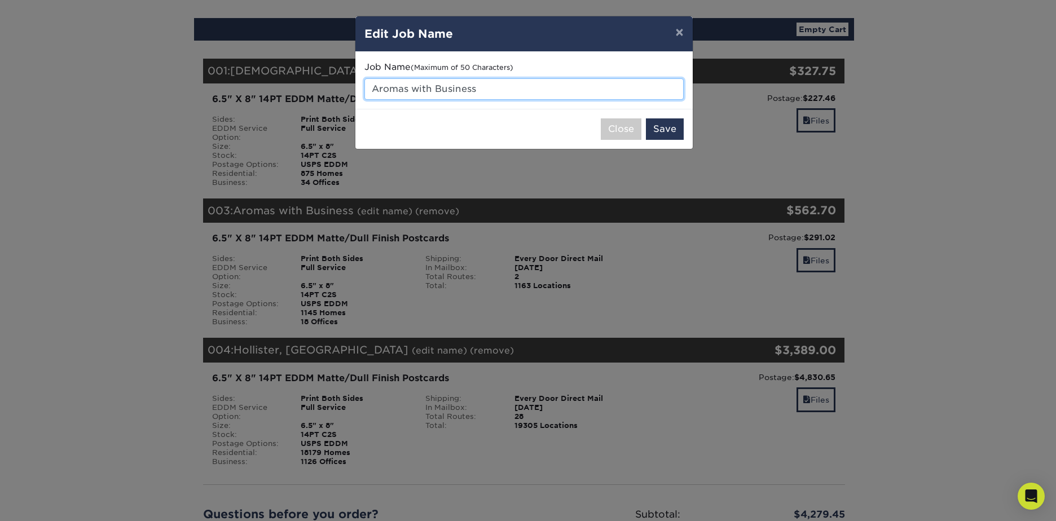
drag, startPoint x: 489, startPoint y: 85, endPoint x: 412, endPoint y: 87, distance: 76.8
click at [412, 87] on input "Aromas with Business" at bounding box center [524, 88] width 319 height 21
type input "Aromas"
click at [666, 130] on button "Save" at bounding box center [665, 129] width 38 height 21
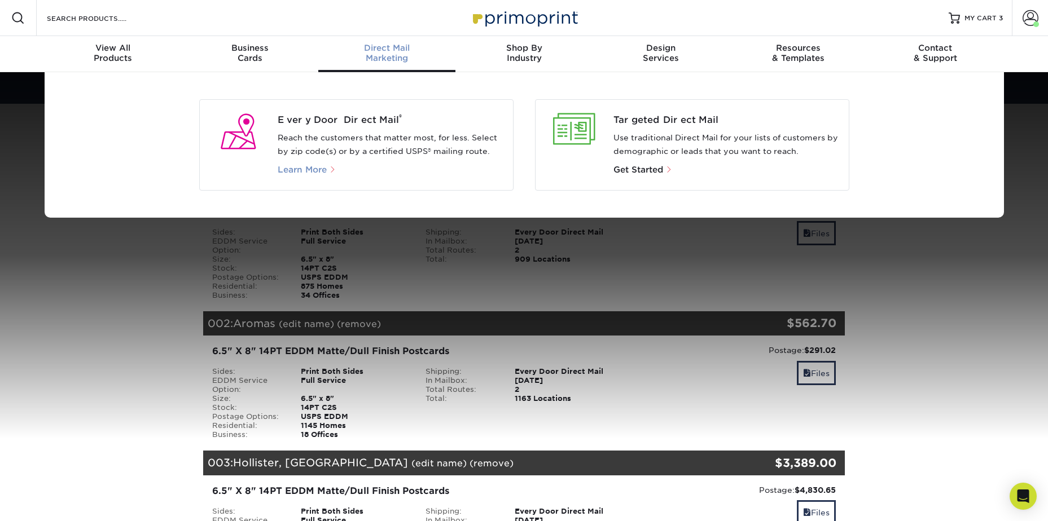
click at [298, 169] on span "Learn More" at bounding box center [302, 170] width 49 height 10
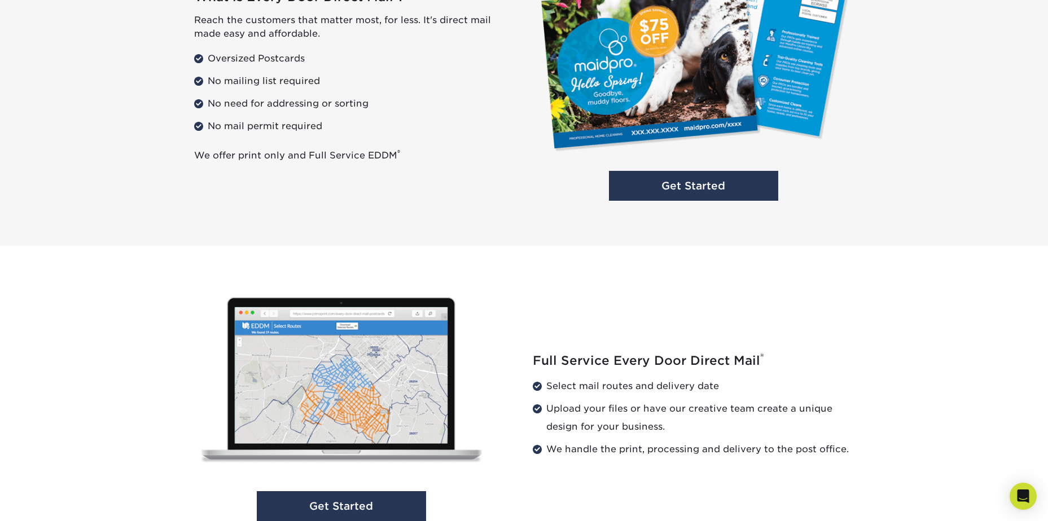
scroll to position [1185, 0]
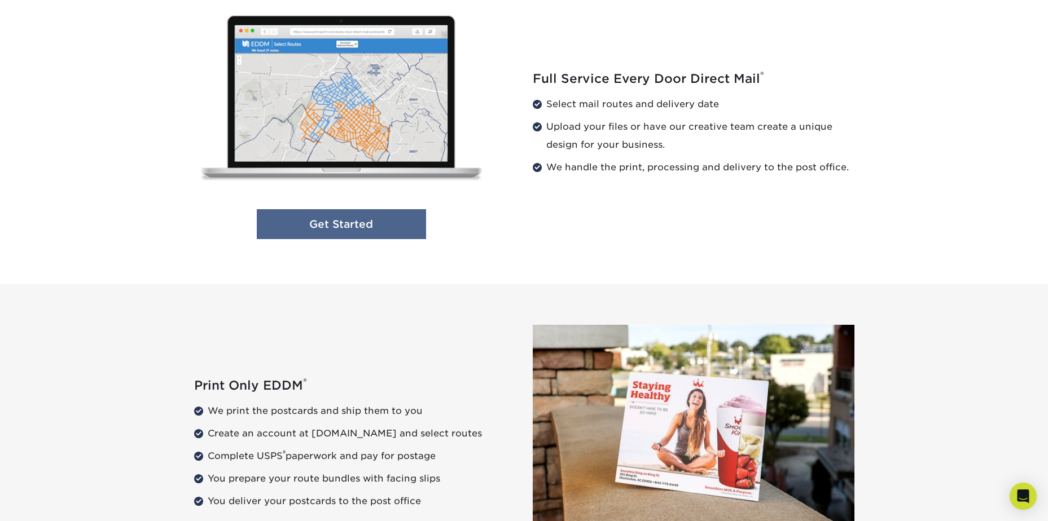
click at [359, 226] on link "Get Started" at bounding box center [341, 224] width 169 height 30
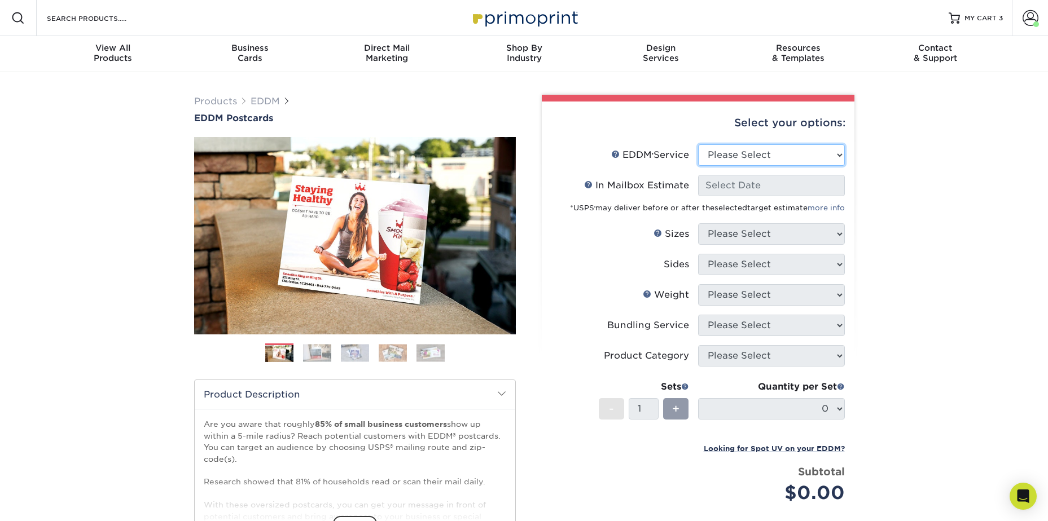
click at [724, 155] on select "Please Select Full Service Print Only" at bounding box center [771, 154] width 147 height 21
select select "full_service"
click at [698, 144] on select "Please Select Full Service Print Only" at bounding box center [771, 154] width 147 height 21
select select "-1"
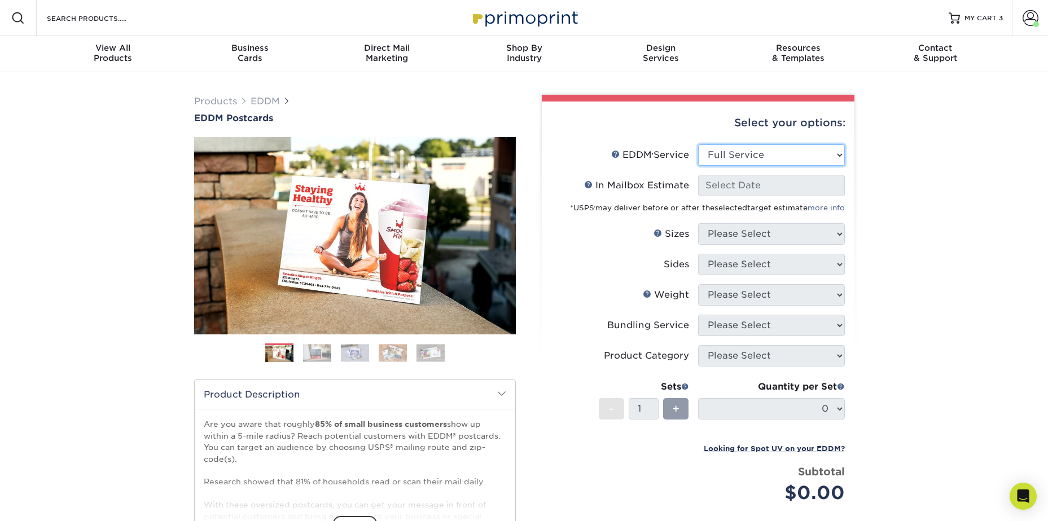
select select "-1"
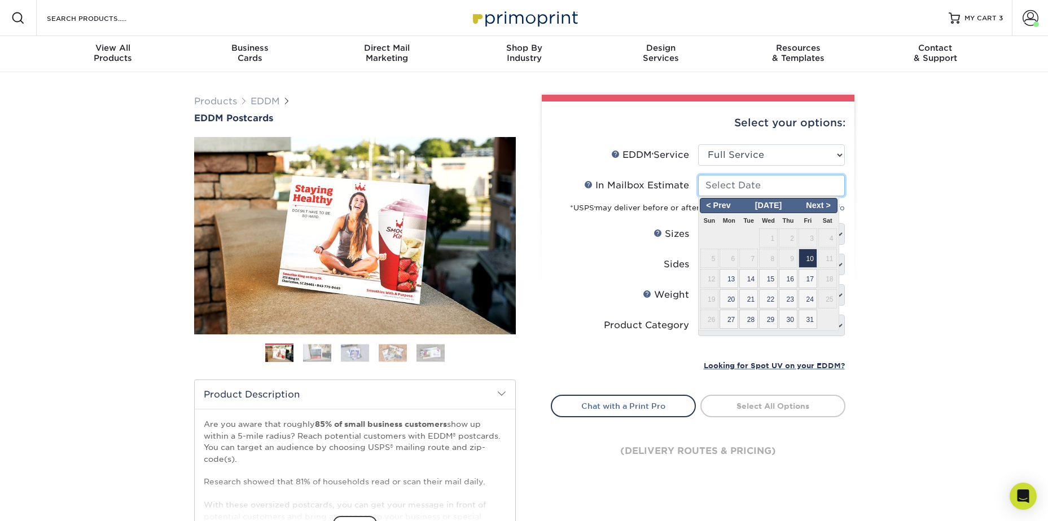
click at [723, 191] on input "In Mailbox Estimate Help In Mailbox Estimate" at bounding box center [771, 185] width 147 height 21
click at [727, 295] on span "20" at bounding box center [728, 298] width 19 height 19
type input "[DATE]"
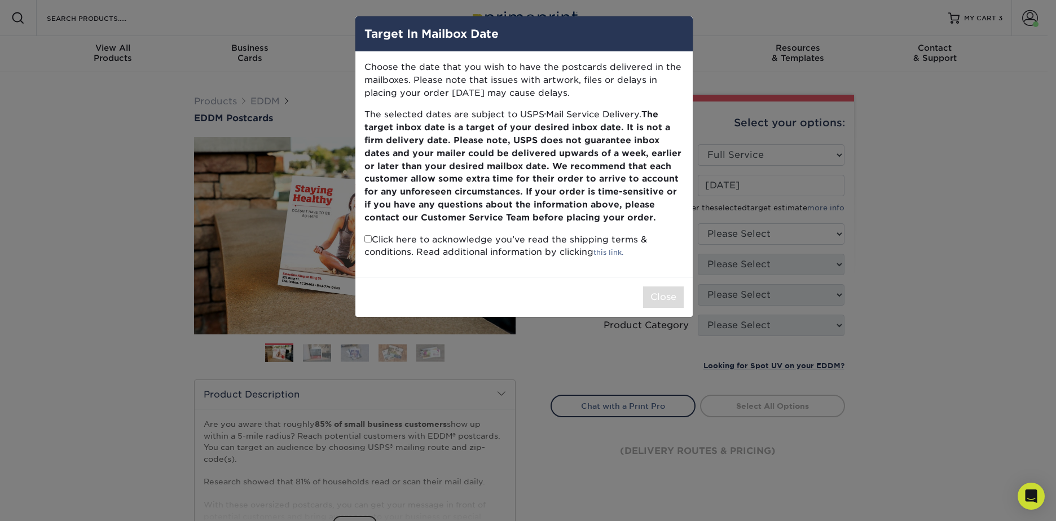
click at [368, 243] on p "Click here to acknowledge you’ve read the shipping terms & conditions. Read add…" at bounding box center [524, 247] width 319 height 26
click at [365, 240] on input "checkbox" at bounding box center [368, 238] width 7 height 7
checkbox input "true"
click at [656, 301] on button "Close" at bounding box center [663, 297] width 41 height 21
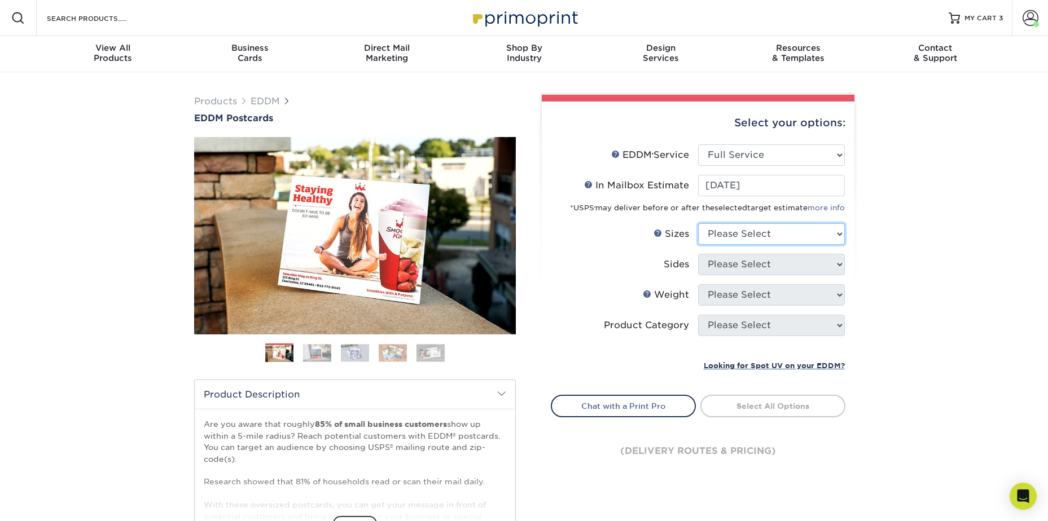
click at [709, 241] on select "Please Select 4.5" x 12" 6" x 12" 6.5" x 8" 6.5" x 9" 6.5" x 12" 7" x 8.5" 8" x…" at bounding box center [771, 233] width 147 height 21
select select "6.50x8.00"
click at [698, 223] on select "Please Select 4.5" x 12" 6" x 12" 6.5" x 8" 6.5" x 9" 6.5" x 12" 7" x 8.5" 8" x…" at bounding box center [771, 233] width 147 height 21
click at [713, 265] on select "Please Select Print Both Sides Print Front Only" at bounding box center [771, 264] width 147 height 21
select select "13abbda7-1d64-4f25-8bb2-c179b224825d"
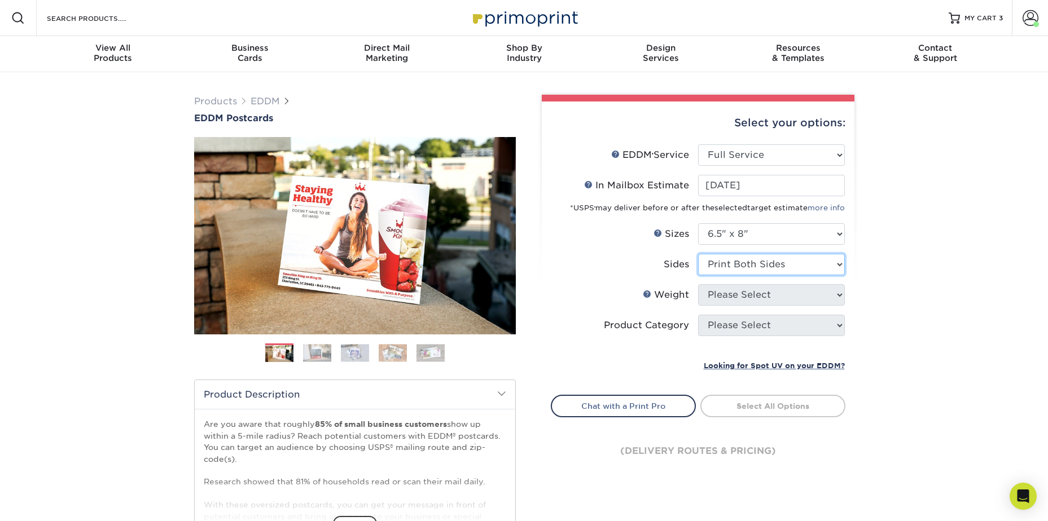
click at [698, 254] on select "Please Select Print Both Sides Print Front Only" at bounding box center [771, 264] width 147 height 21
click at [722, 299] on select "Please Select 16PT 14PT" at bounding box center [771, 294] width 147 height 21
select select "14PT"
click at [698, 284] on select "Please Select 16PT 14PT" at bounding box center [771, 294] width 147 height 21
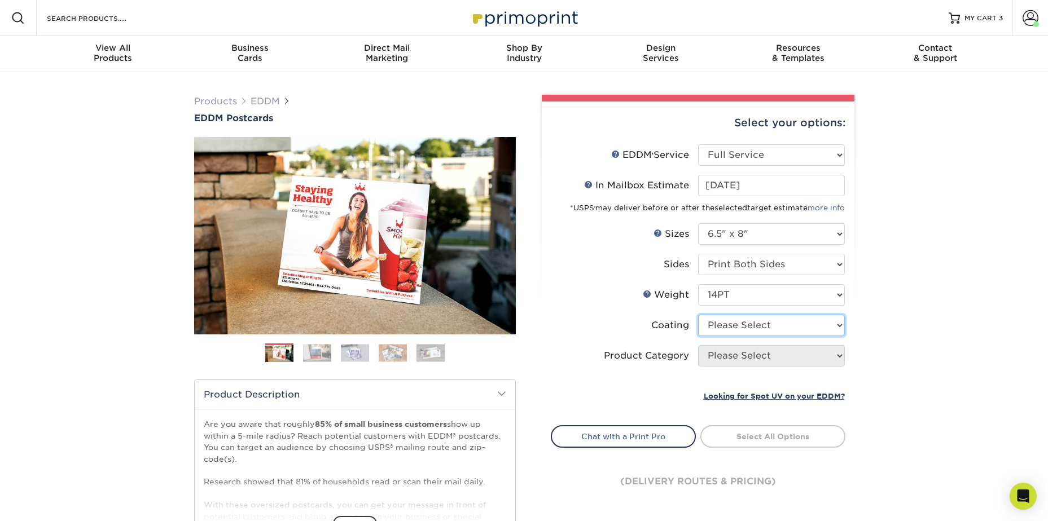
click at [725, 326] on select at bounding box center [771, 325] width 147 height 21
select select "121bb7b5-3b4d-429f-bd8d-bbf80e953313"
click at [698, 315] on select at bounding box center [771, 325] width 147 height 21
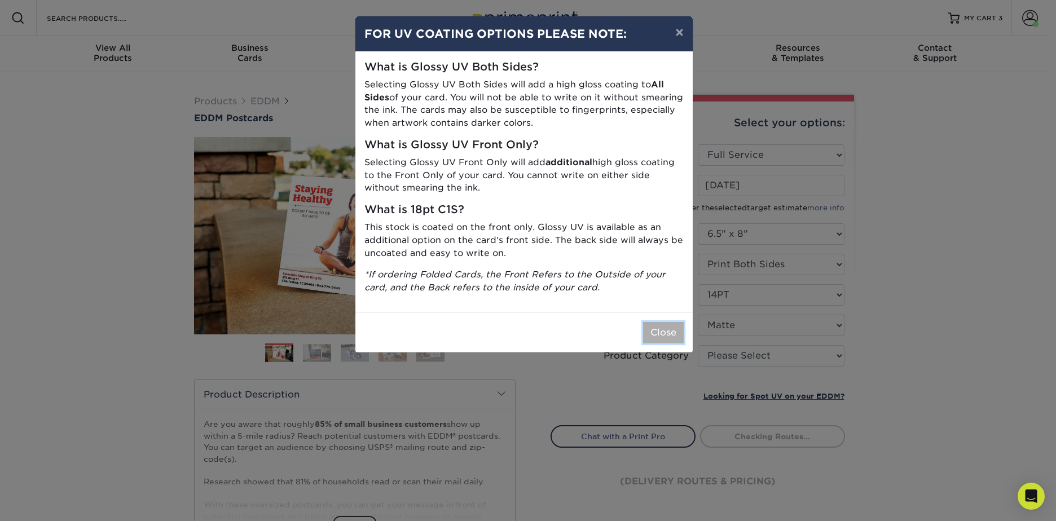
click at [644, 327] on button "Close" at bounding box center [663, 332] width 41 height 21
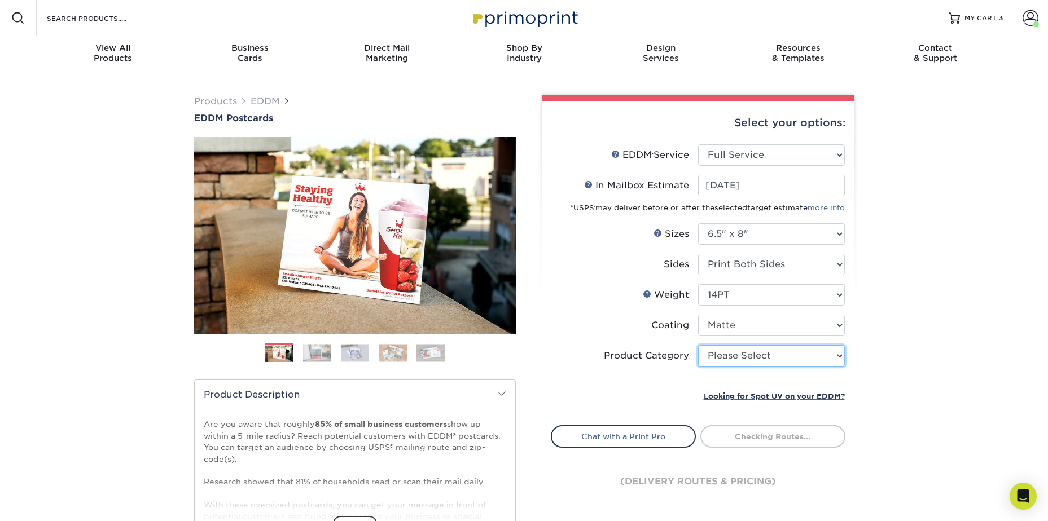
click at [714, 359] on select "Please Select Postcards" at bounding box center [771, 355] width 147 height 21
select select "9b7272e0-d6c8-4c3c-8e97-d3a1bcdab858"
click at [698, 345] on select "Please Select Postcards" at bounding box center [771, 355] width 147 height 21
click at [672, 359] on div "Product Category" at bounding box center [646, 356] width 85 height 14
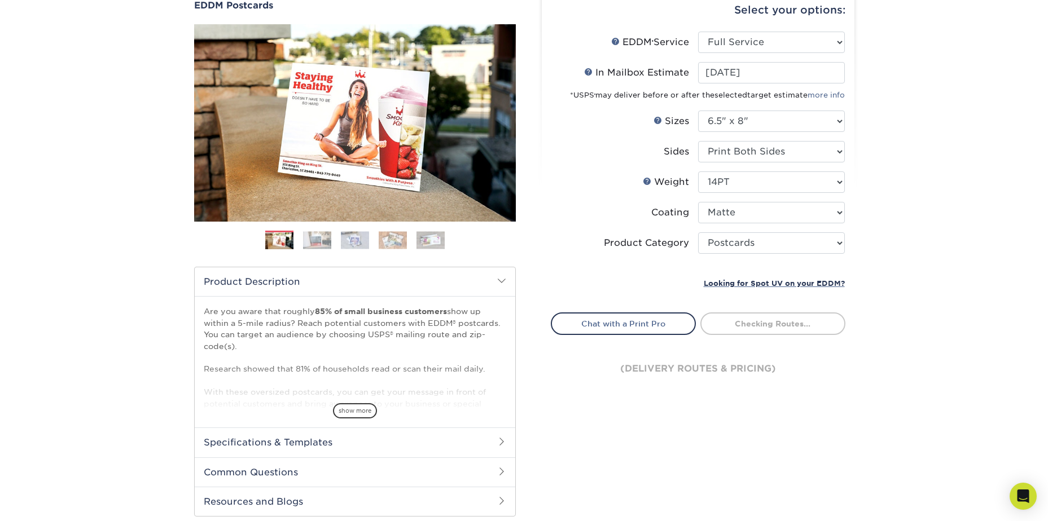
scroll to position [226, 0]
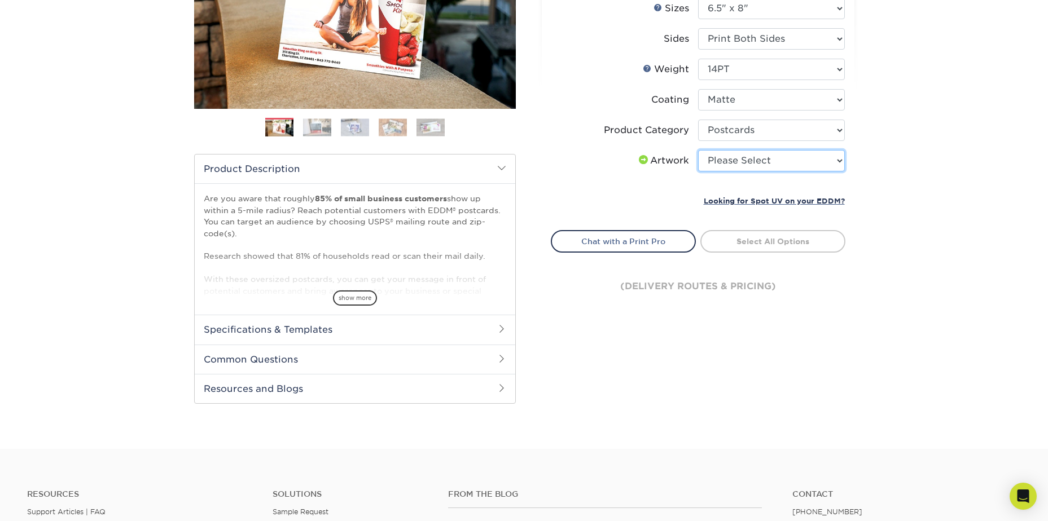
click at [806, 159] on select "Please Select I will upload files I need a design - $150" at bounding box center [771, 160] width 147 height 21
click at [698, 150] on select "Please Select I will upload files I need a design - $150" at bounding box center [771, 160] width 147 height 21
click at [773, 164] on select "Please Select I will upload files I need a design - $150" at bounding box center [771, 160] width 147 height 21
select select "upload"
click at [698, 150] on select "Please Select I will upload files I need a design - $150" at bounding box center [771, 160] width 147 height 21
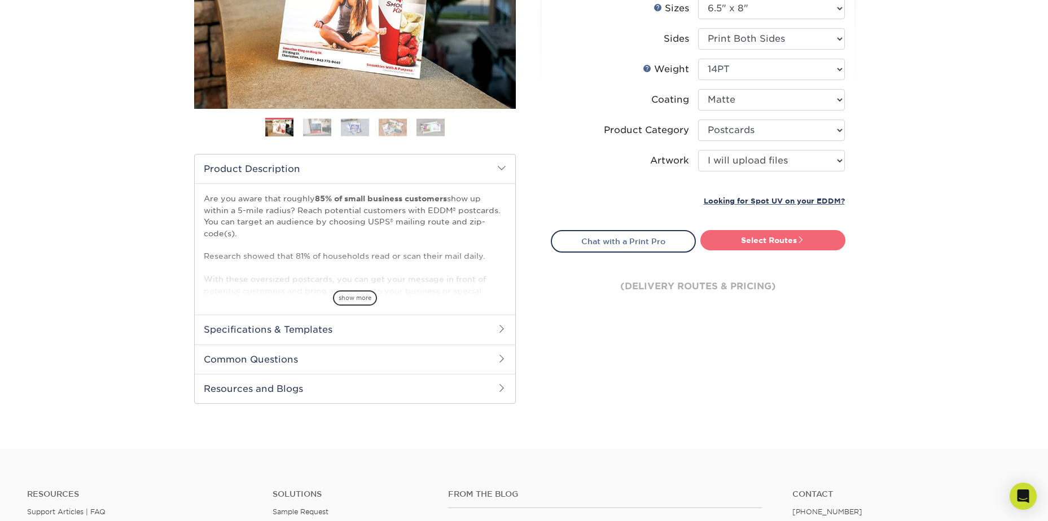
click at [784, 241] on link "Select Routes" at bounding box center [772, 240] width 145 height 20
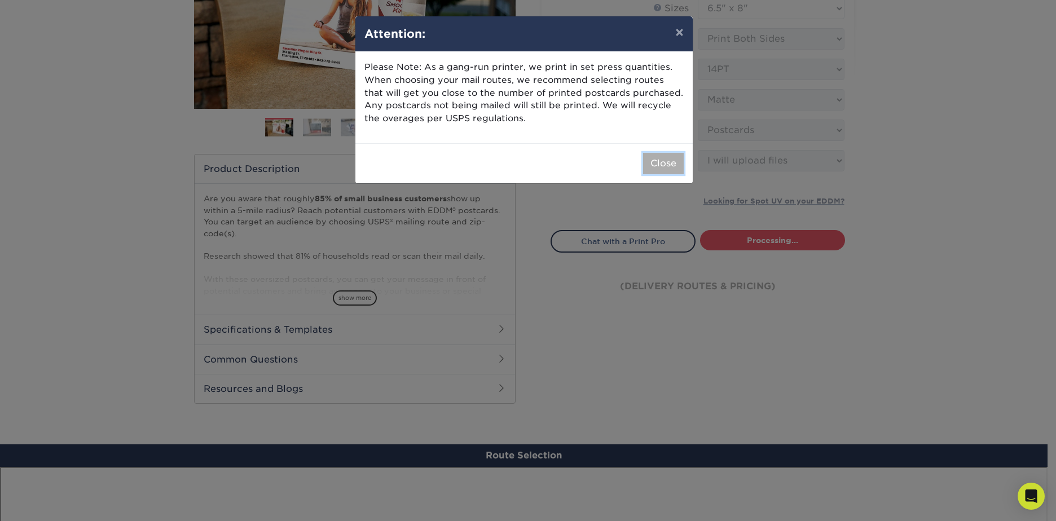
click at [655, 169] on button "Close" at bounding box center [663, 163] width 41 height 21
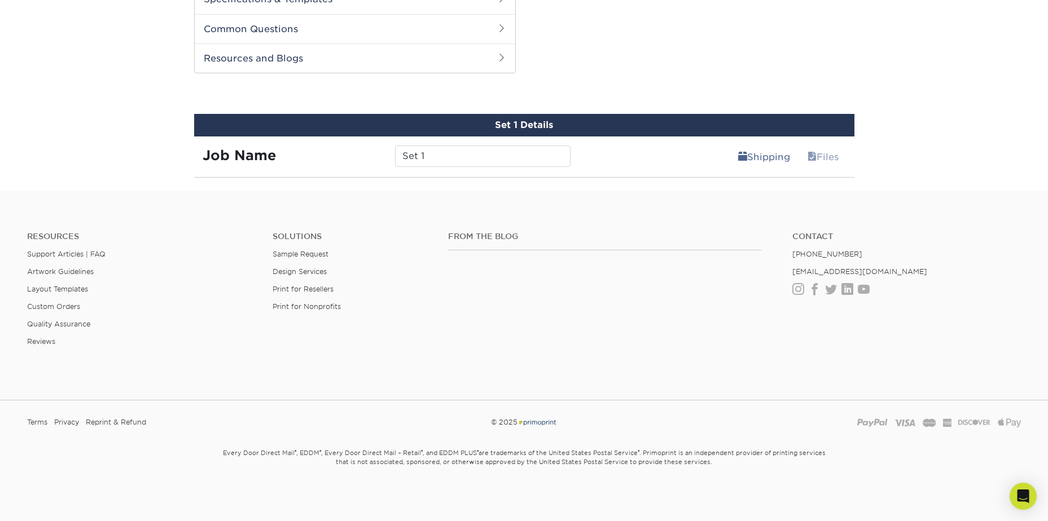
scroll to position [556, 0]
click at [743, 155] on link "Shipping" at bounding box center [764, 157] width 67 height 23
